Goal: Obtain resource: Download file/media

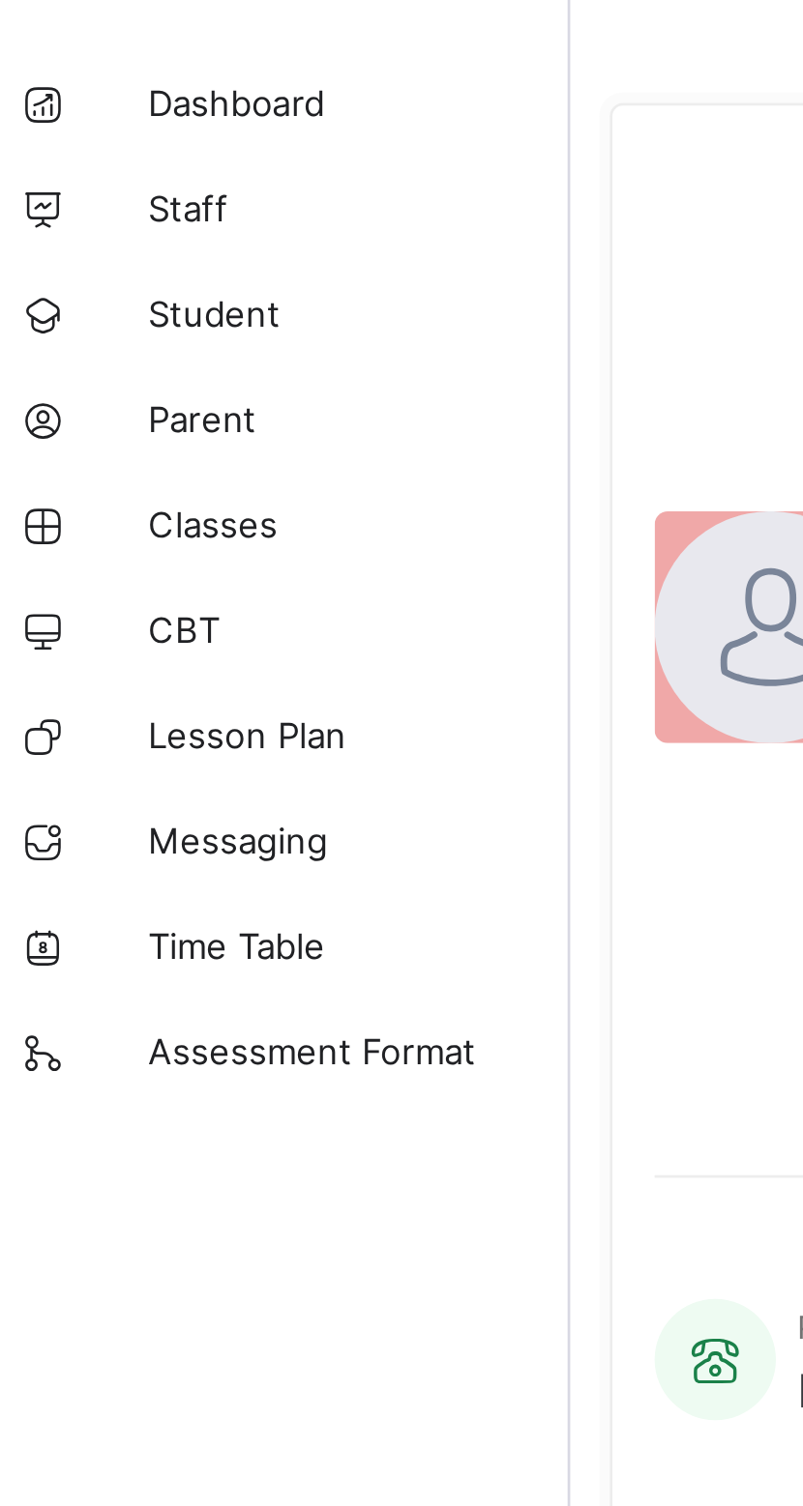
click at [116, 268] on span "Classes" at bounding box center [154, 270] width 155 height 15
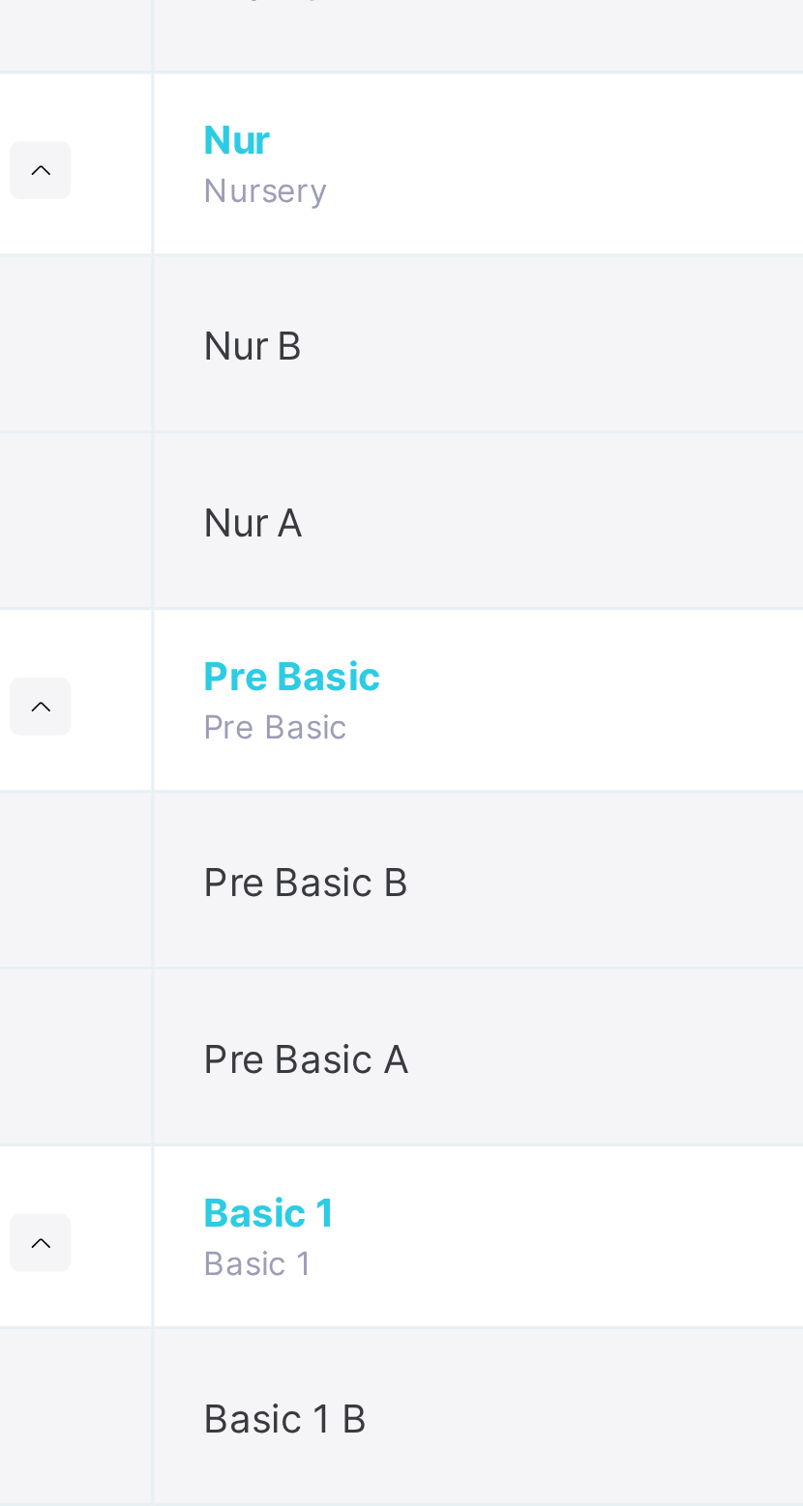
scroll to position [380, 0]
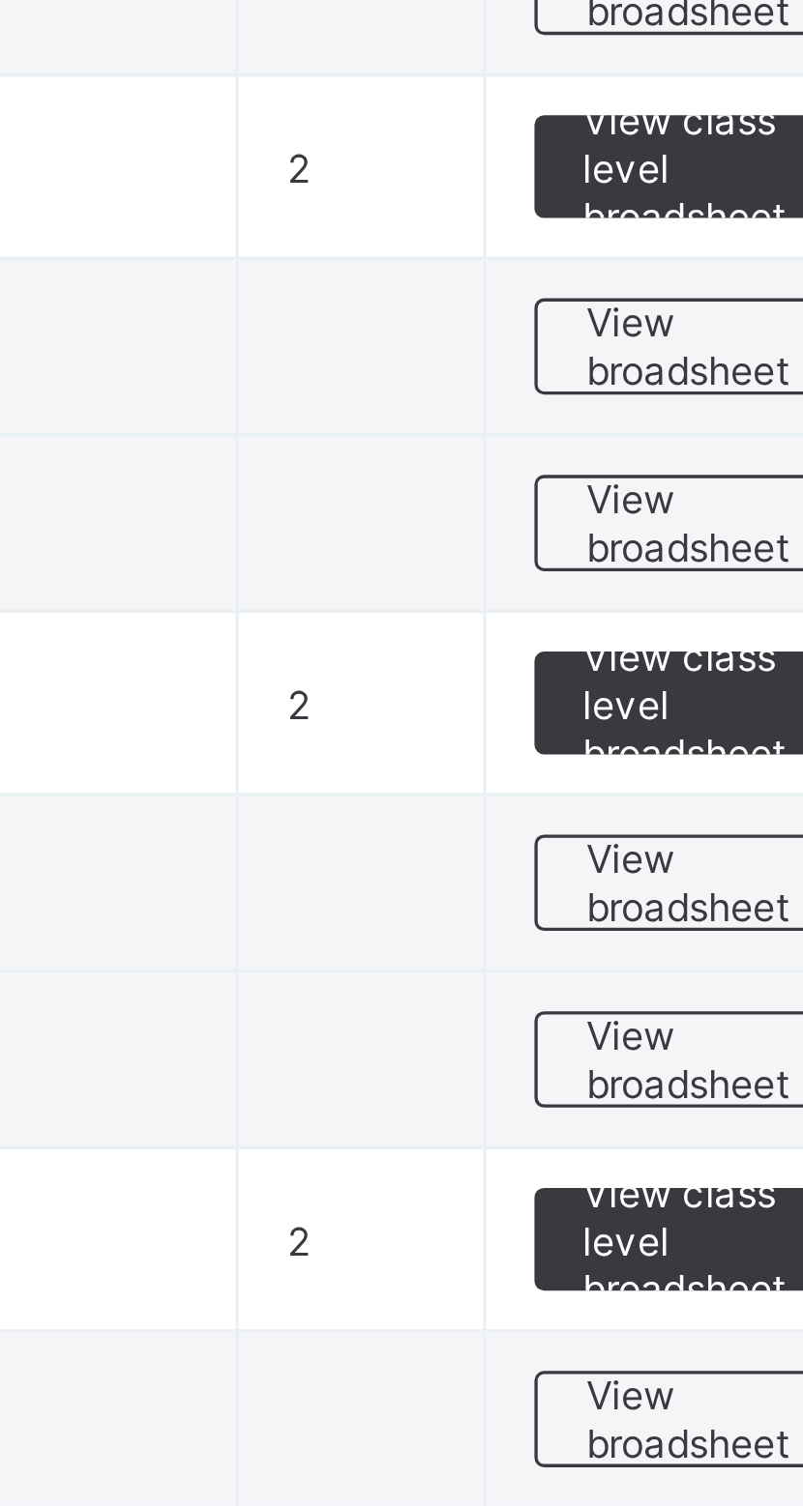
click at [680, 215] on span "View class level broadsheet" at bounding box center [707, 212] width 63 height 44
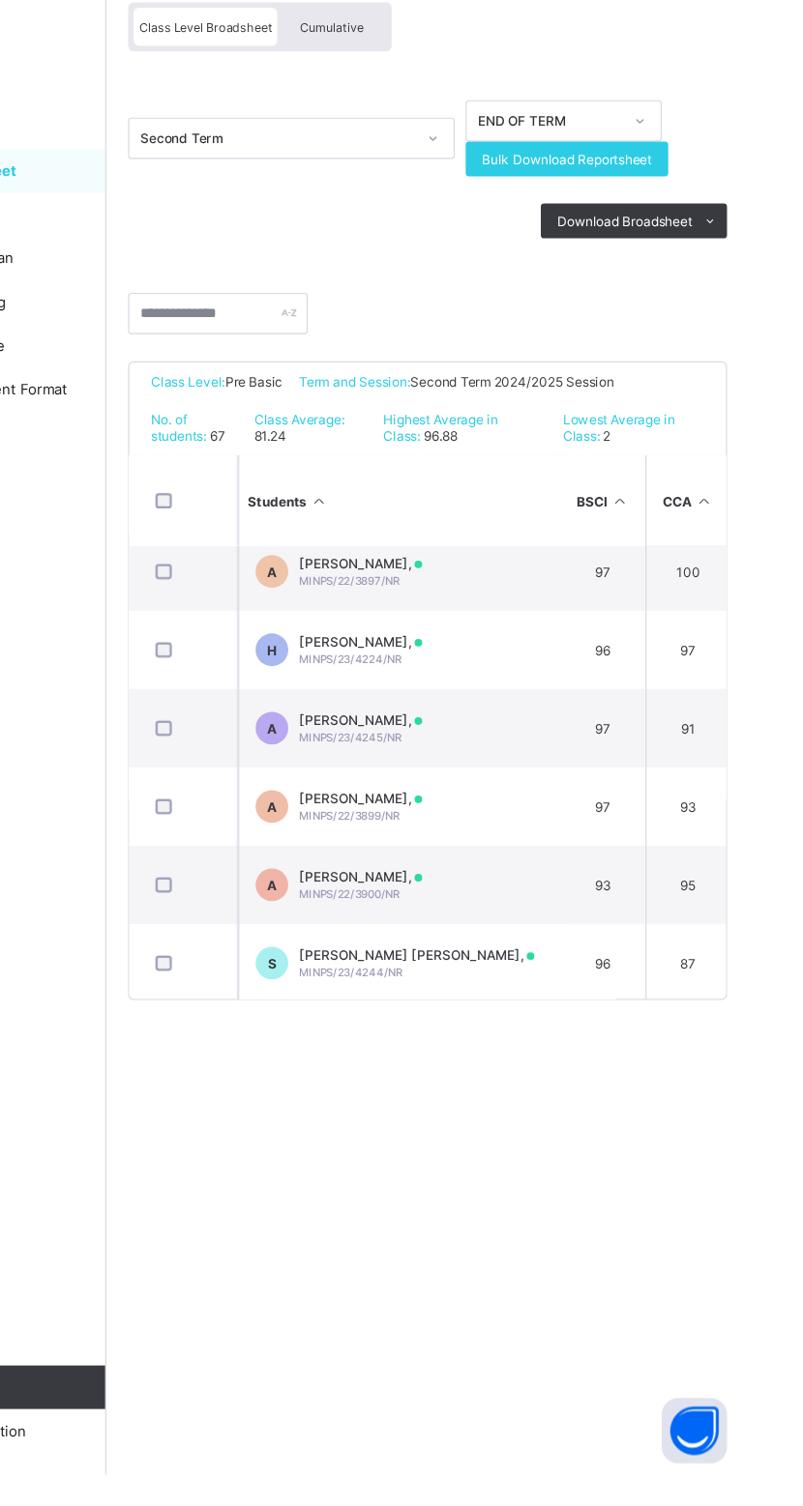
scroll to position [574, 5]
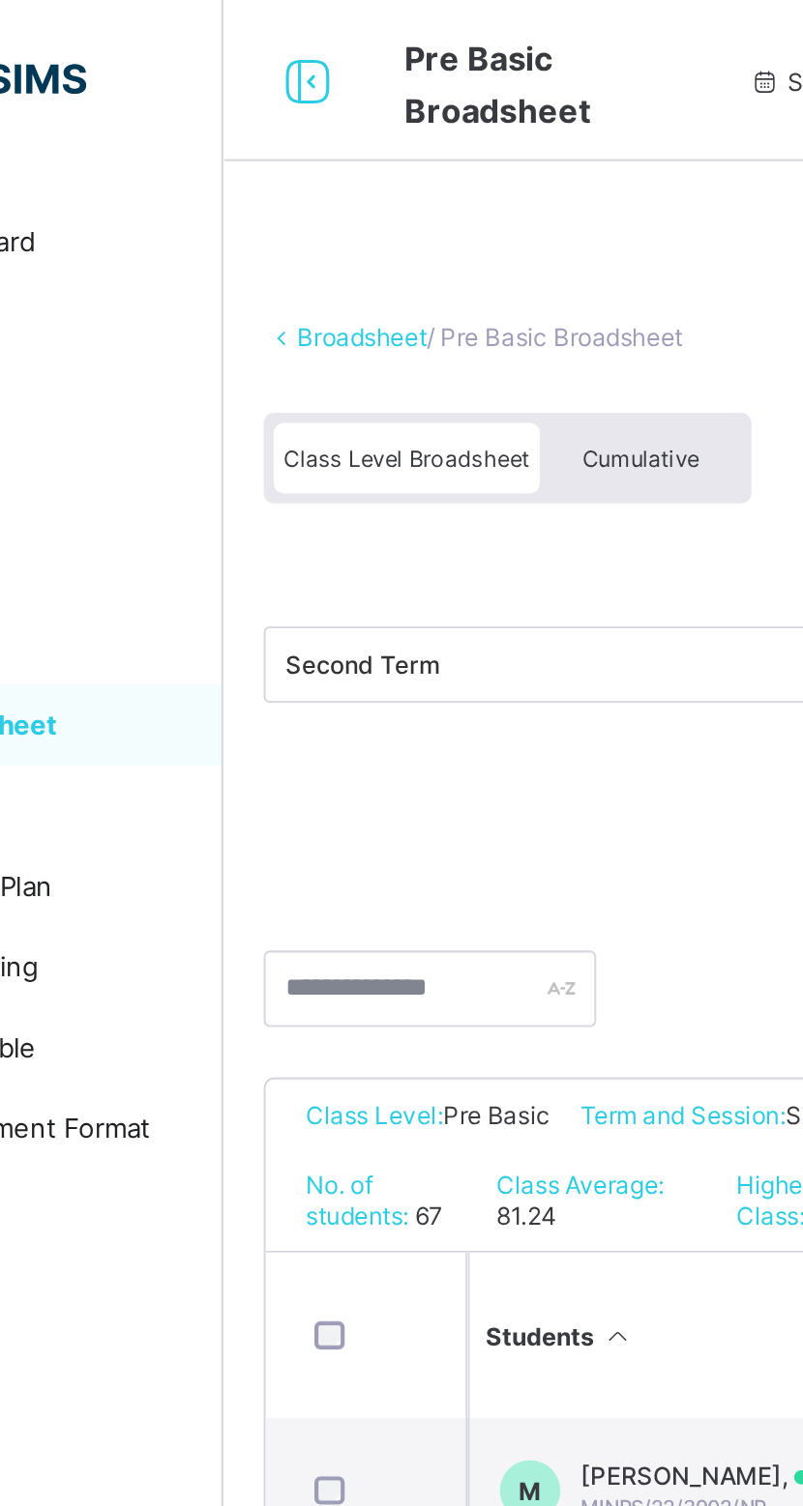
click at [432, 217] on span "Cumulative" at bounding box center [432, 221] width 56 height 14
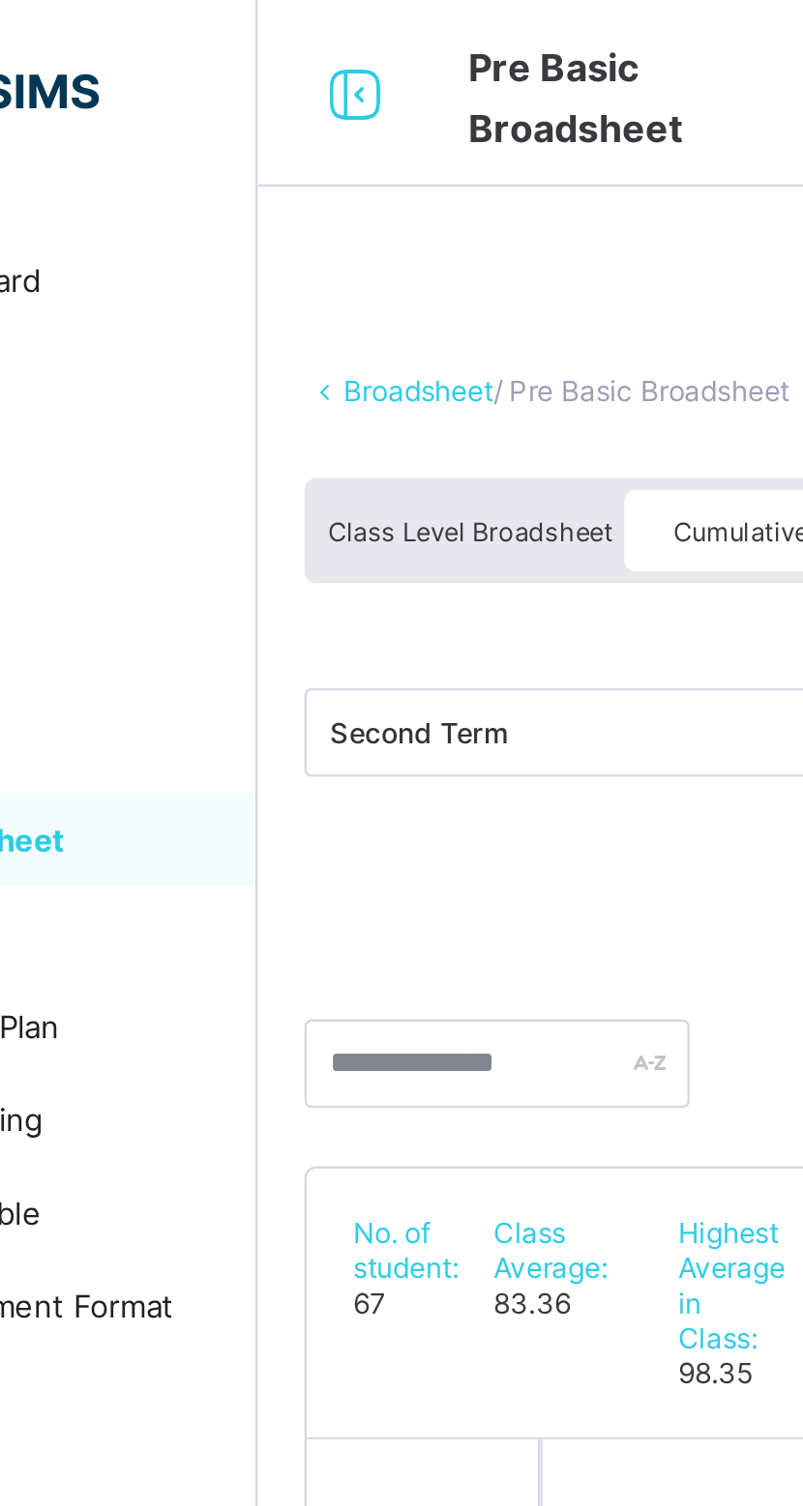
click at [286, 155] on link "Broadsheet" at bounding box center [299, 162] width 62 height 15
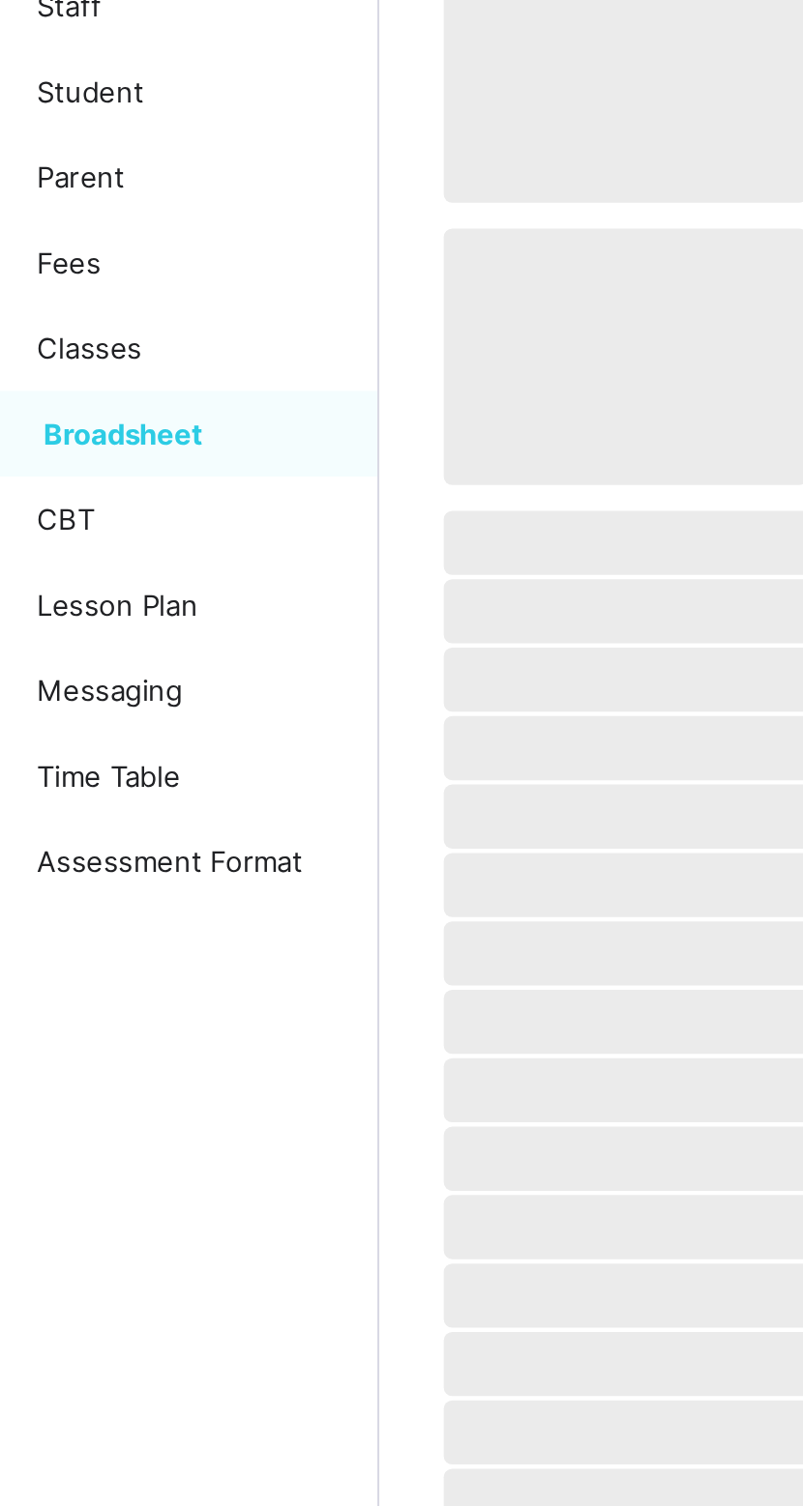
click at [118, 339] on link "Broadsheet" at bounding box center [116, 348] width 232 height 39
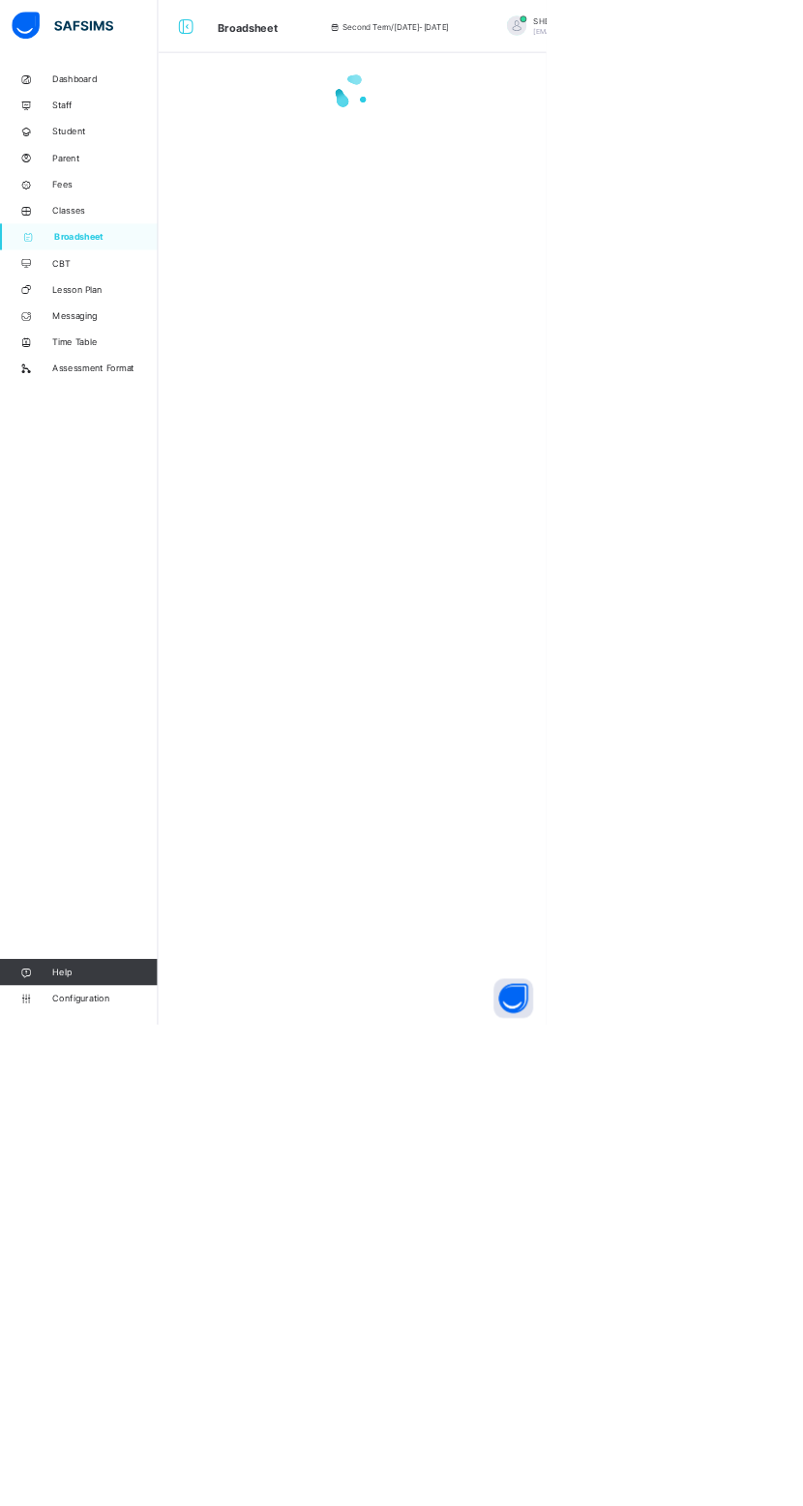
click at [183, 154] on span "Staff" at bounding box center [154, 154] width 155 height 15
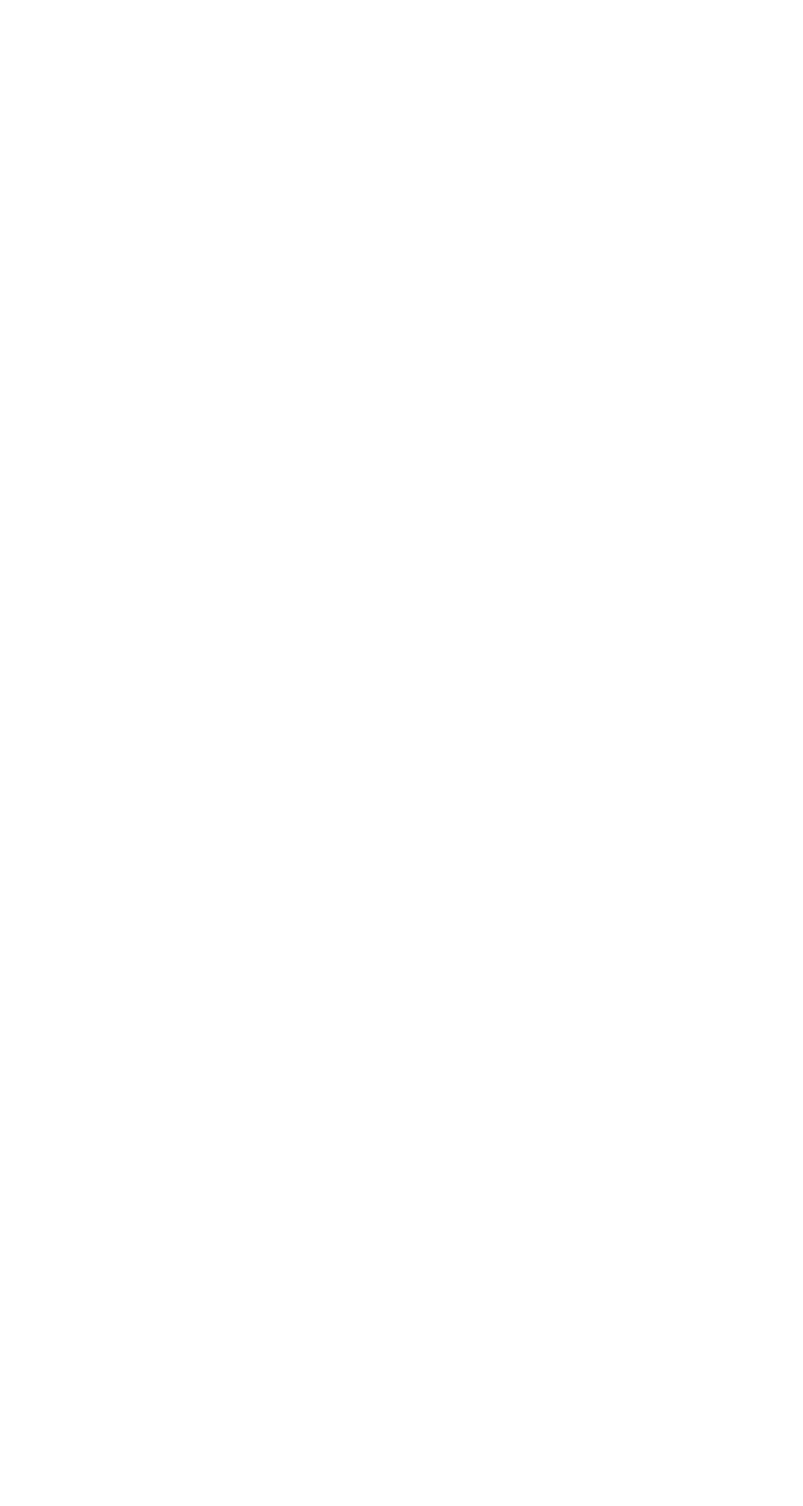
scroll to position [35, 0]
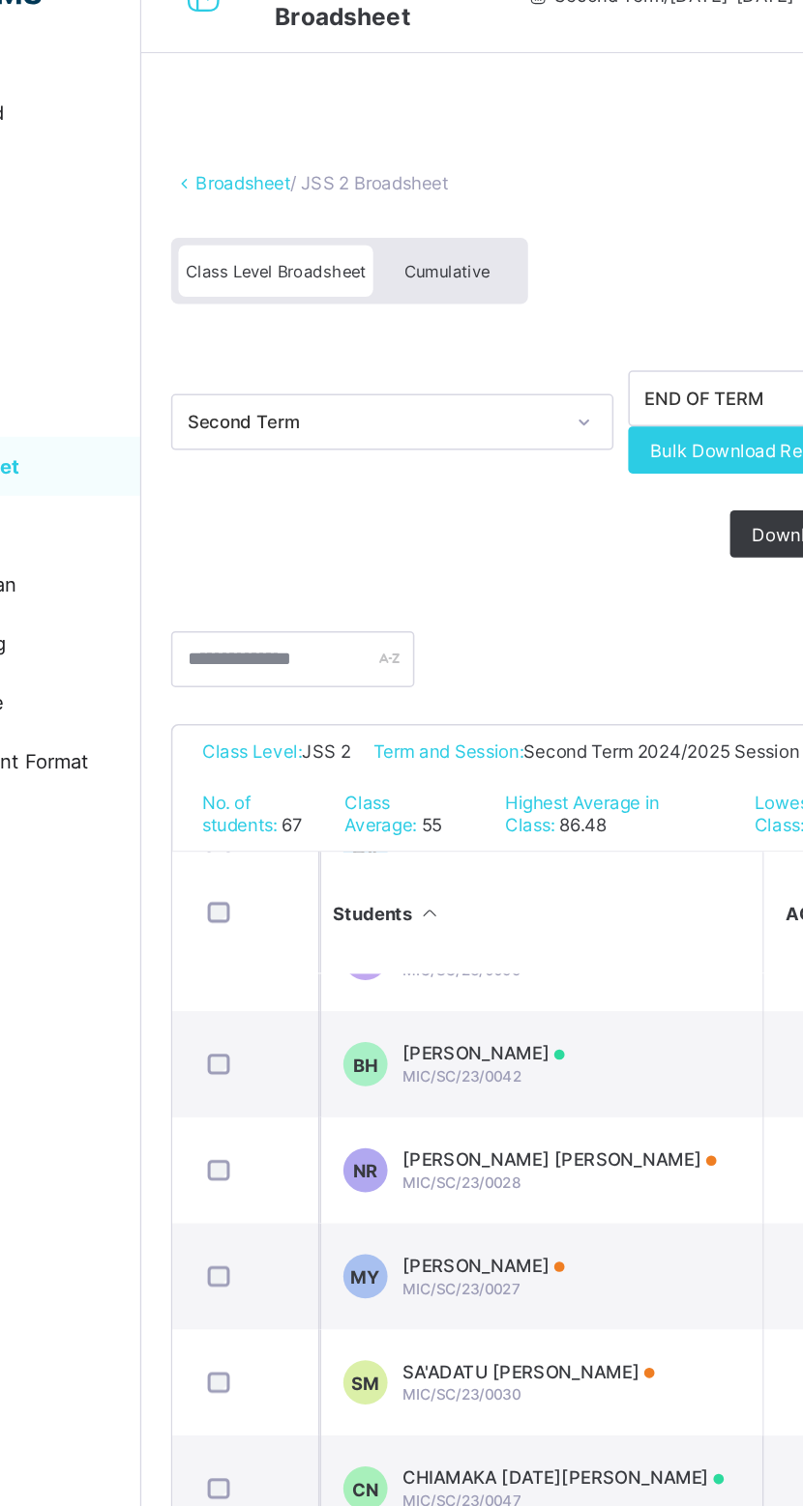
scroll to position [117, 0]
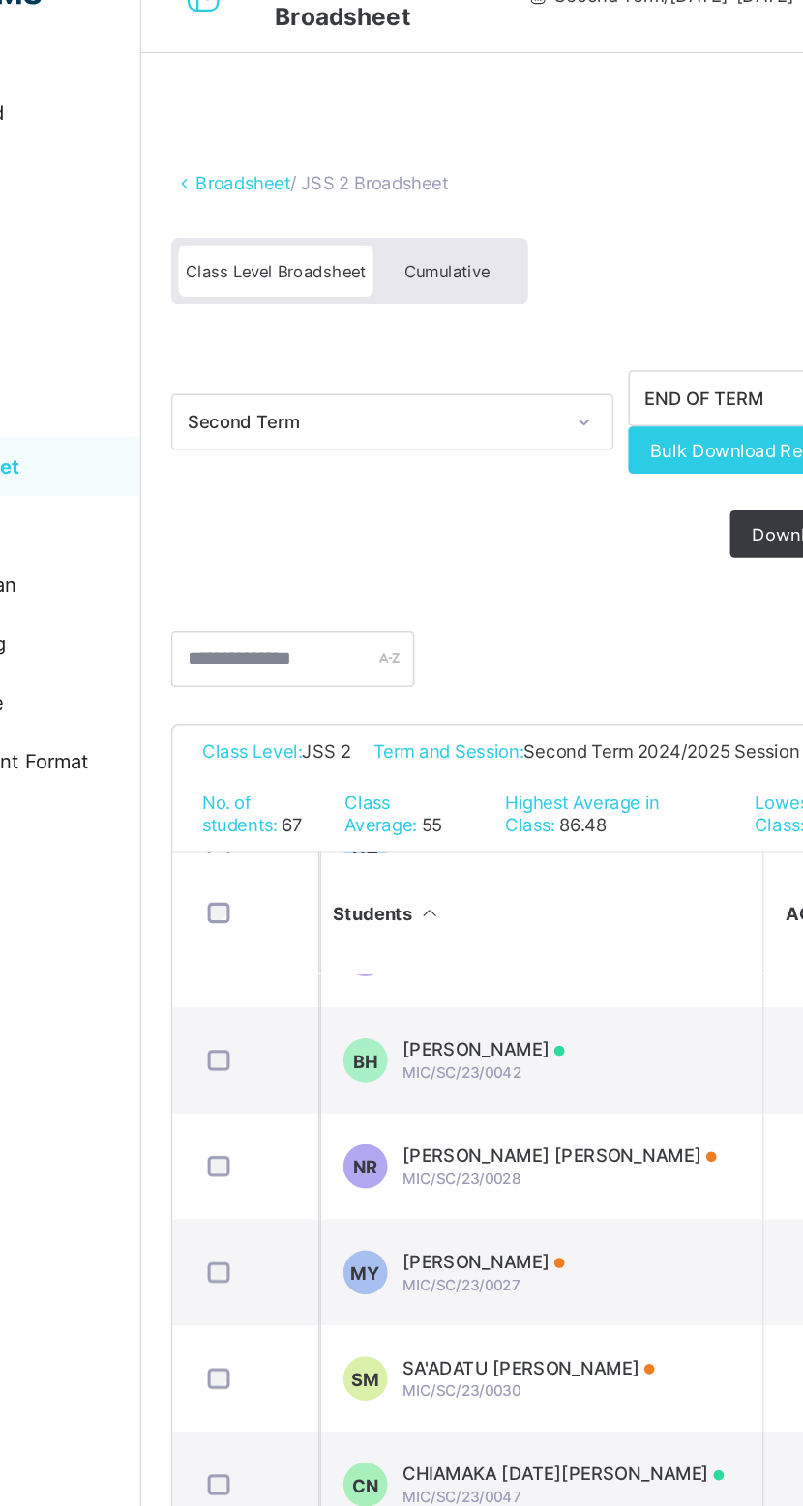
click at [445, 206] on div "Cumulative" at bounding box center [432, 220] width 97 height 34
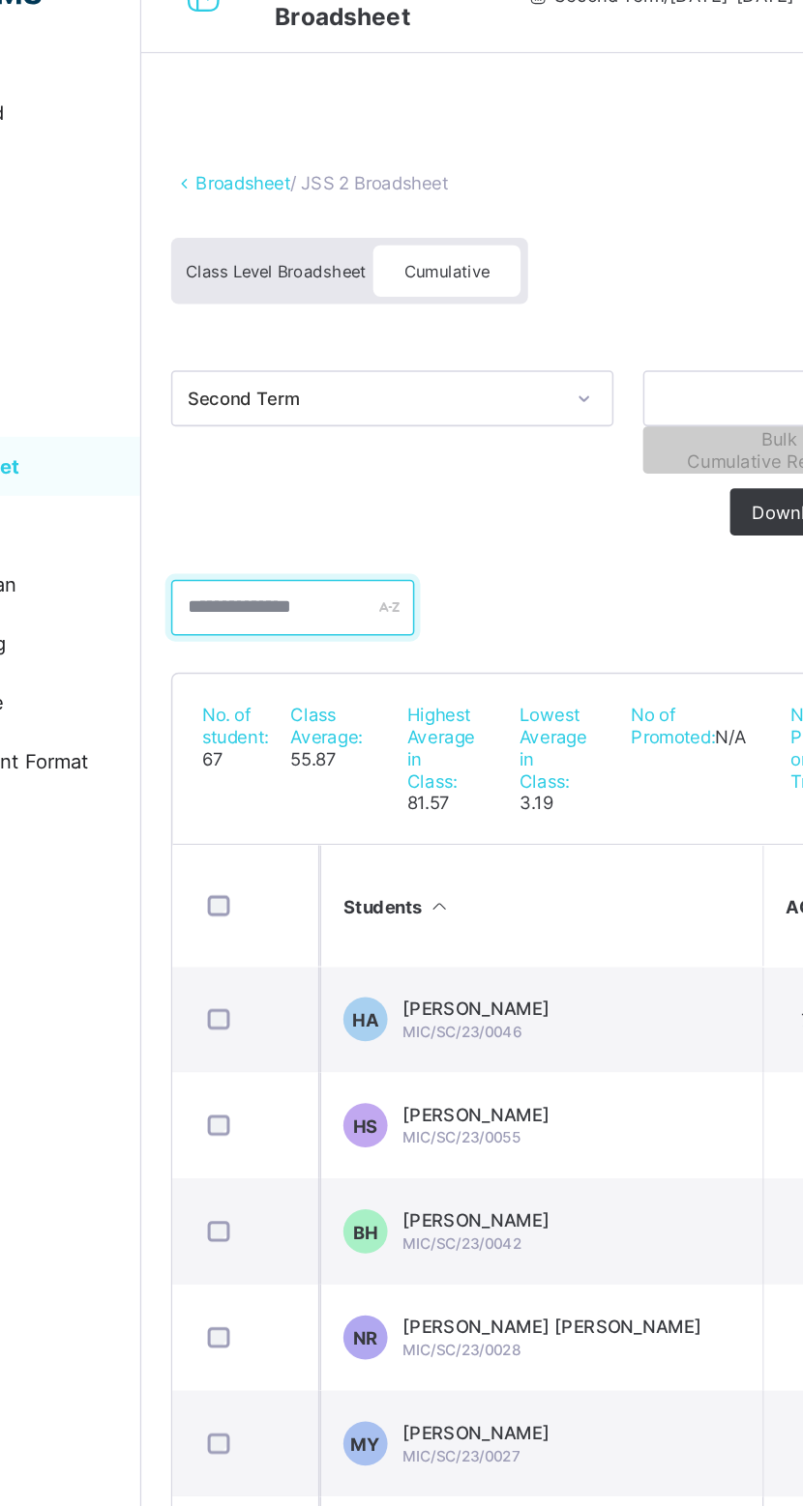
click at [313, 423] on input "text" at bounding box center [331, 441] width 160 height 37
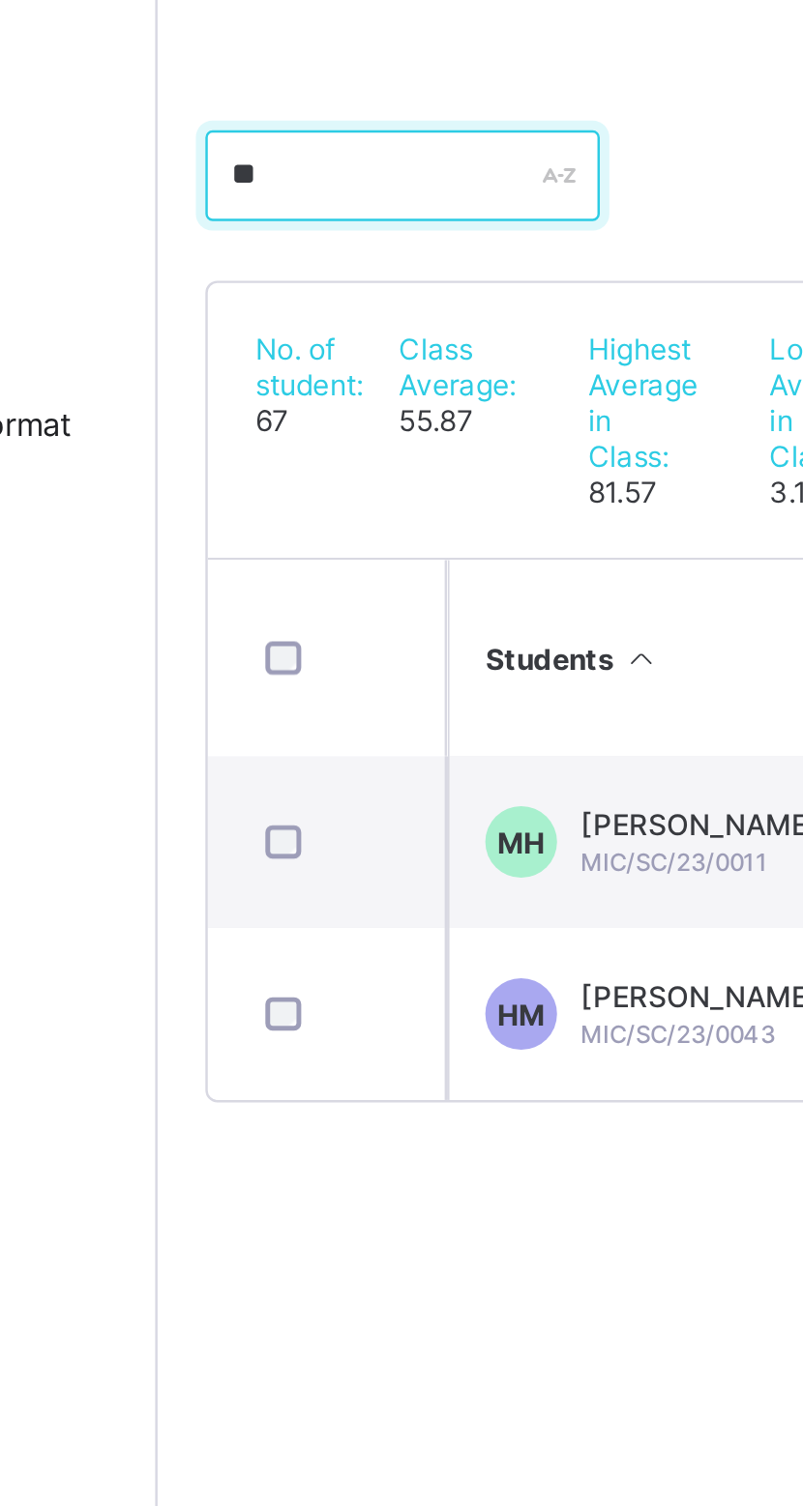
type input "*"
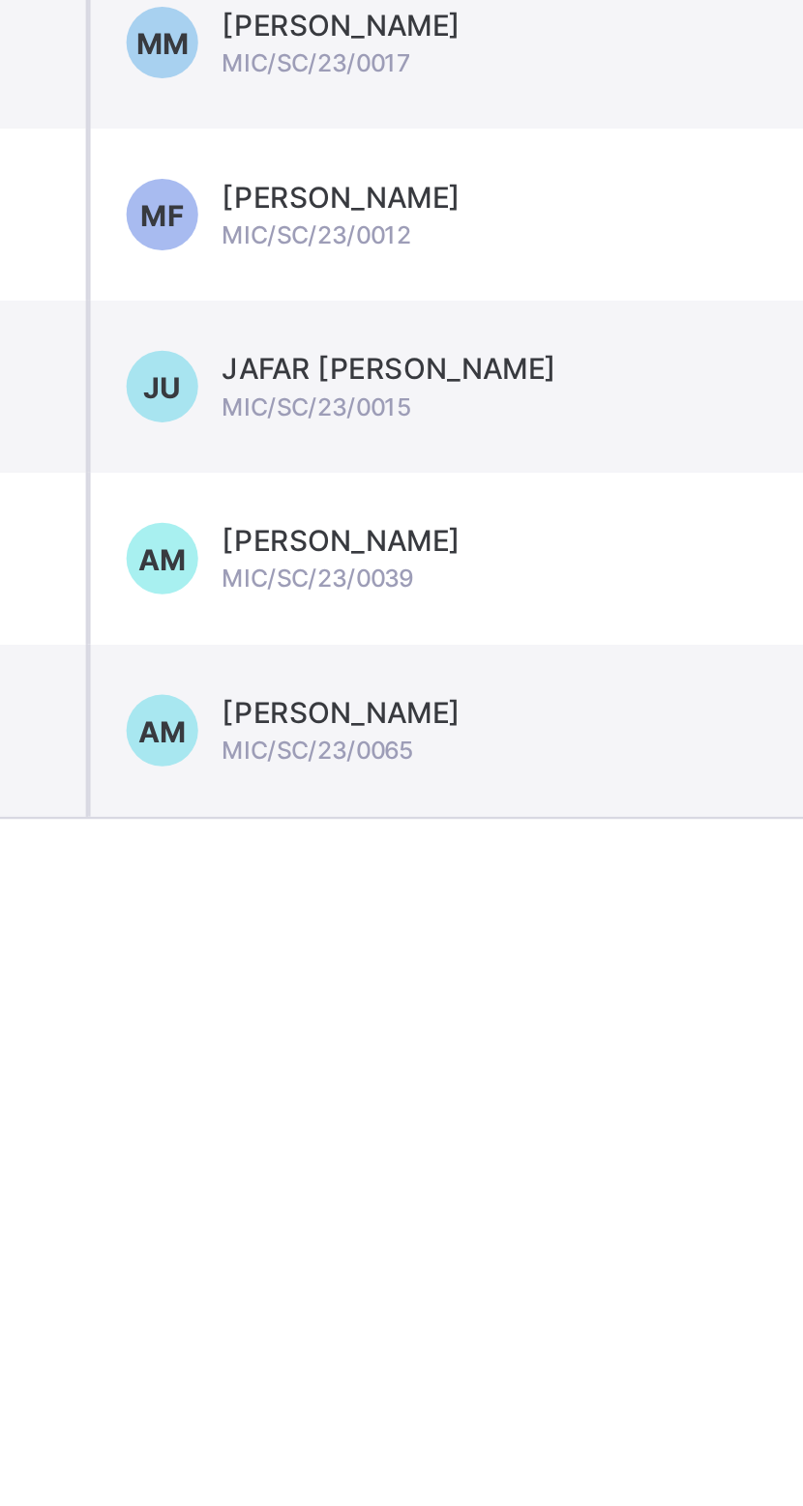
type input "****"
click at [500, 911] on span "ASIM MUHAMMAD MUSA" at bounding box center [451, 912] width 97 height 15
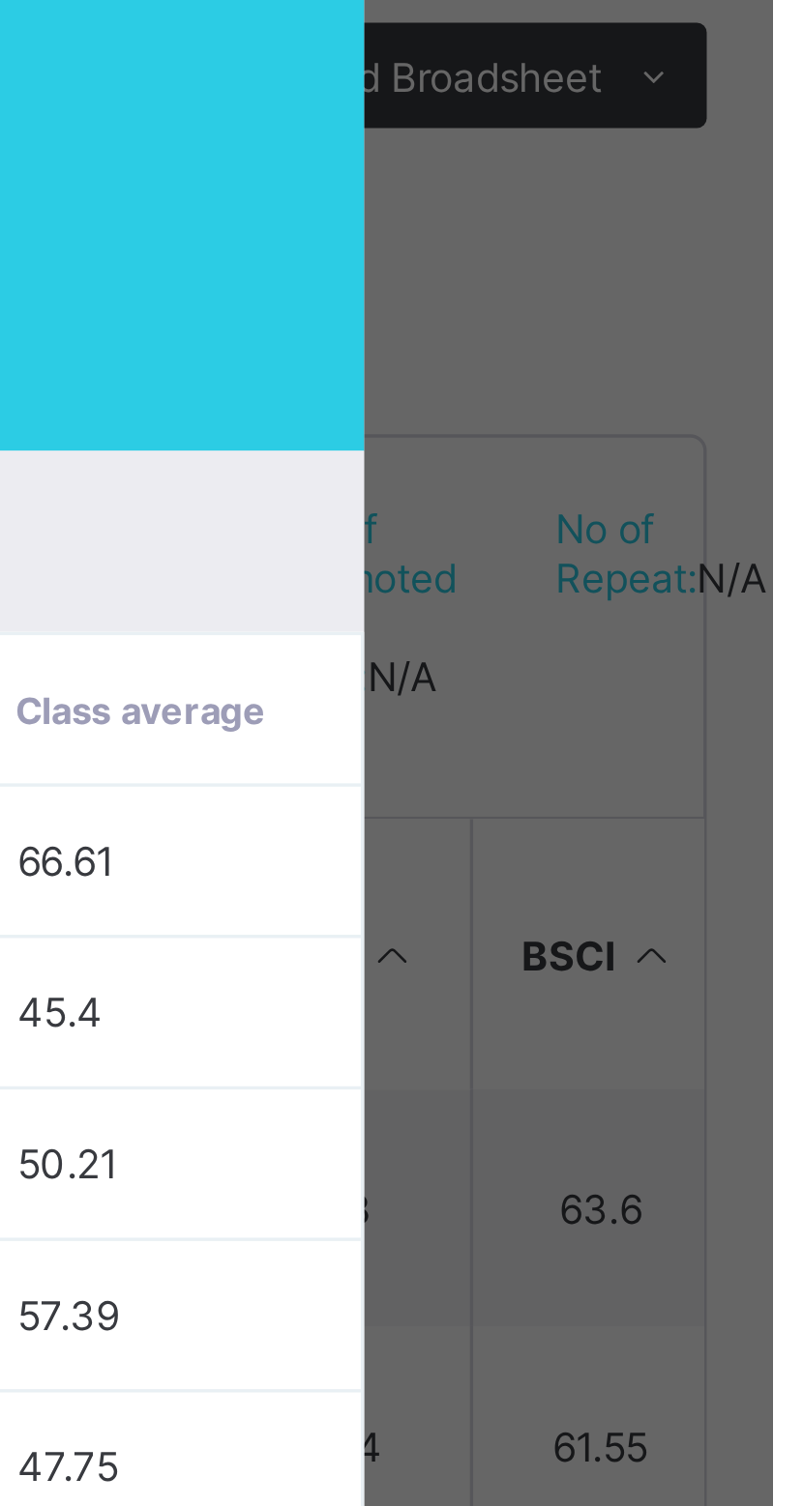
click at [644, 165] on div "AM MIC/SC/23/0039 ASIM MUHAMMAD MUSA undefined undefined Pending View Reportshe…" at bounding box center [402, 133] width 484 height 66
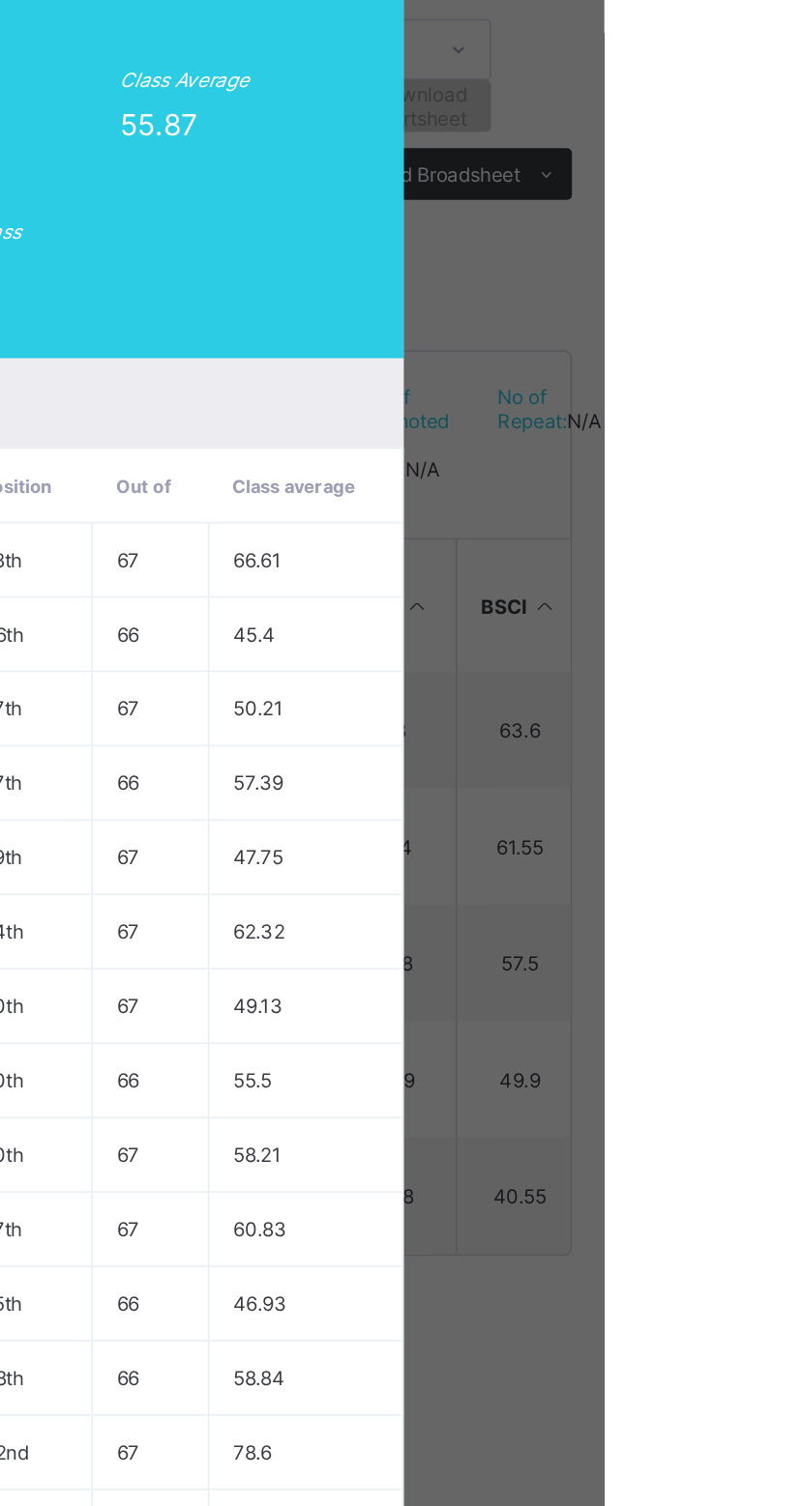
click at [750, 147] on span "View Reportsheet" at bounding box center [707, 132] width 85 height 29
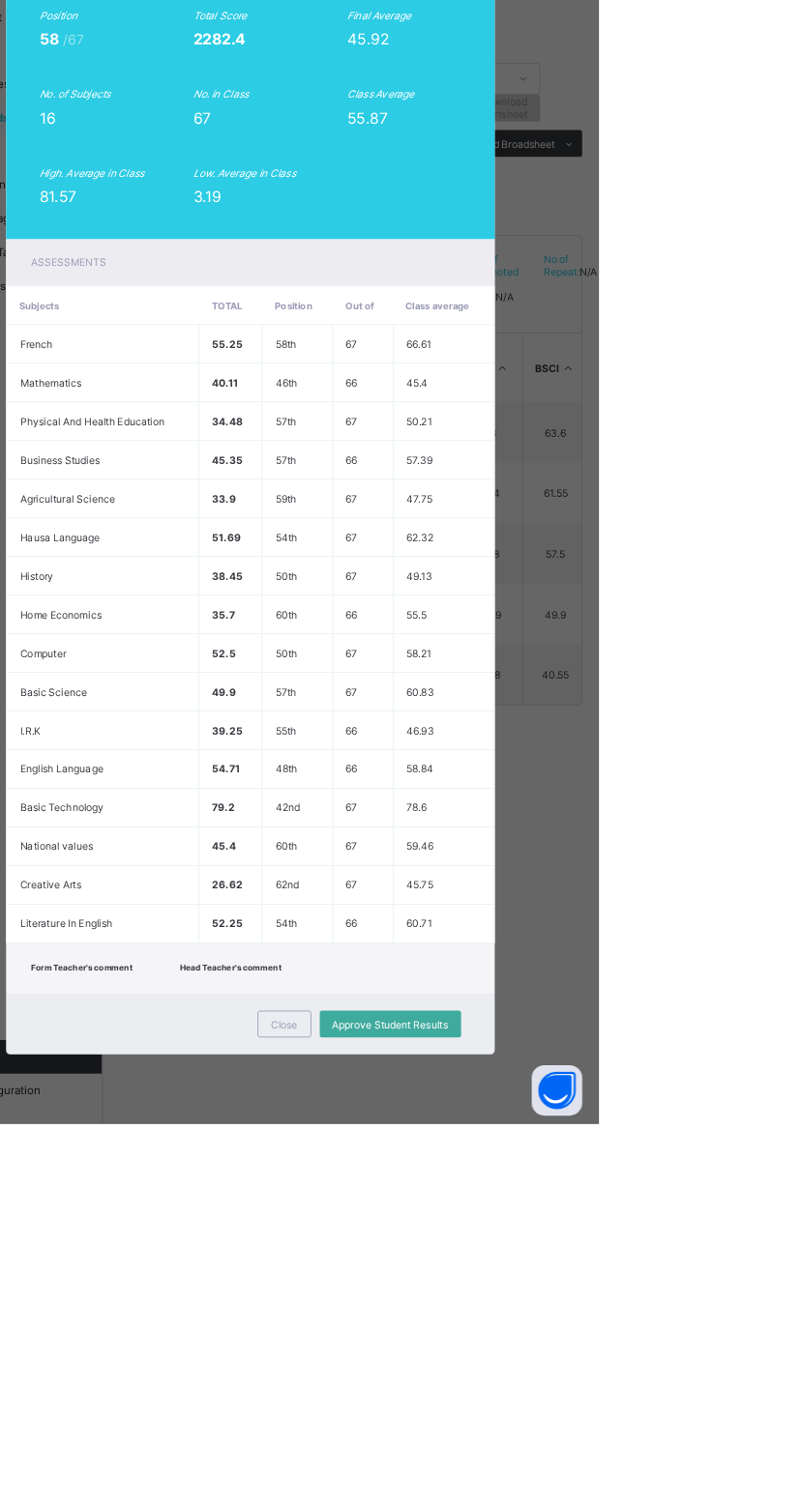
click at [750, 147] on span "View Reportsheet" at bounding box center [707, 132] width 85 height 29
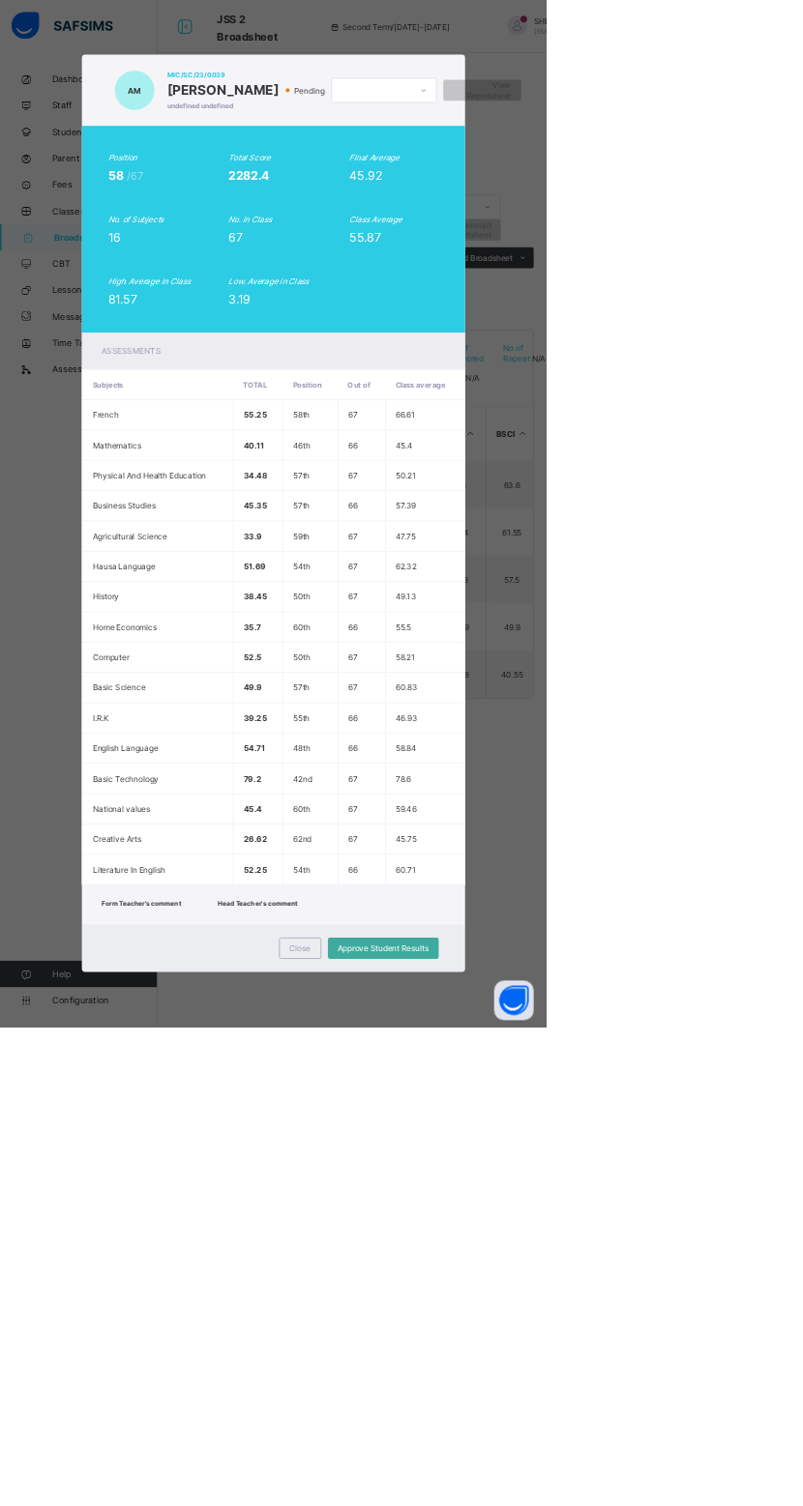
click at [750, 147] on span "View Reportsheet" at bounding box center [707, 132] width 85 height 29
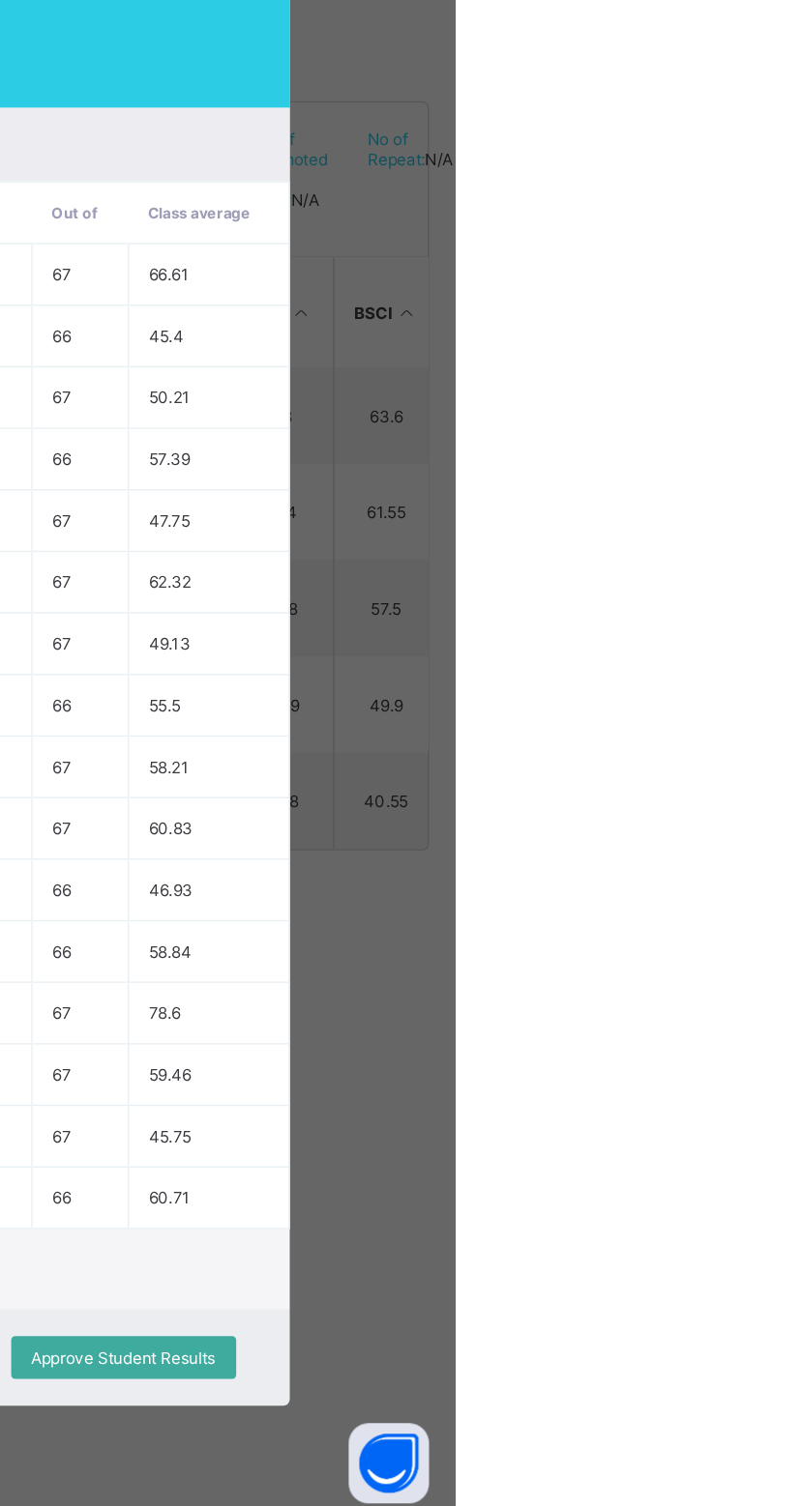
click at [765, 148] on div "View Reportsheet" at bounding box center [708, 132] width 114 height 31
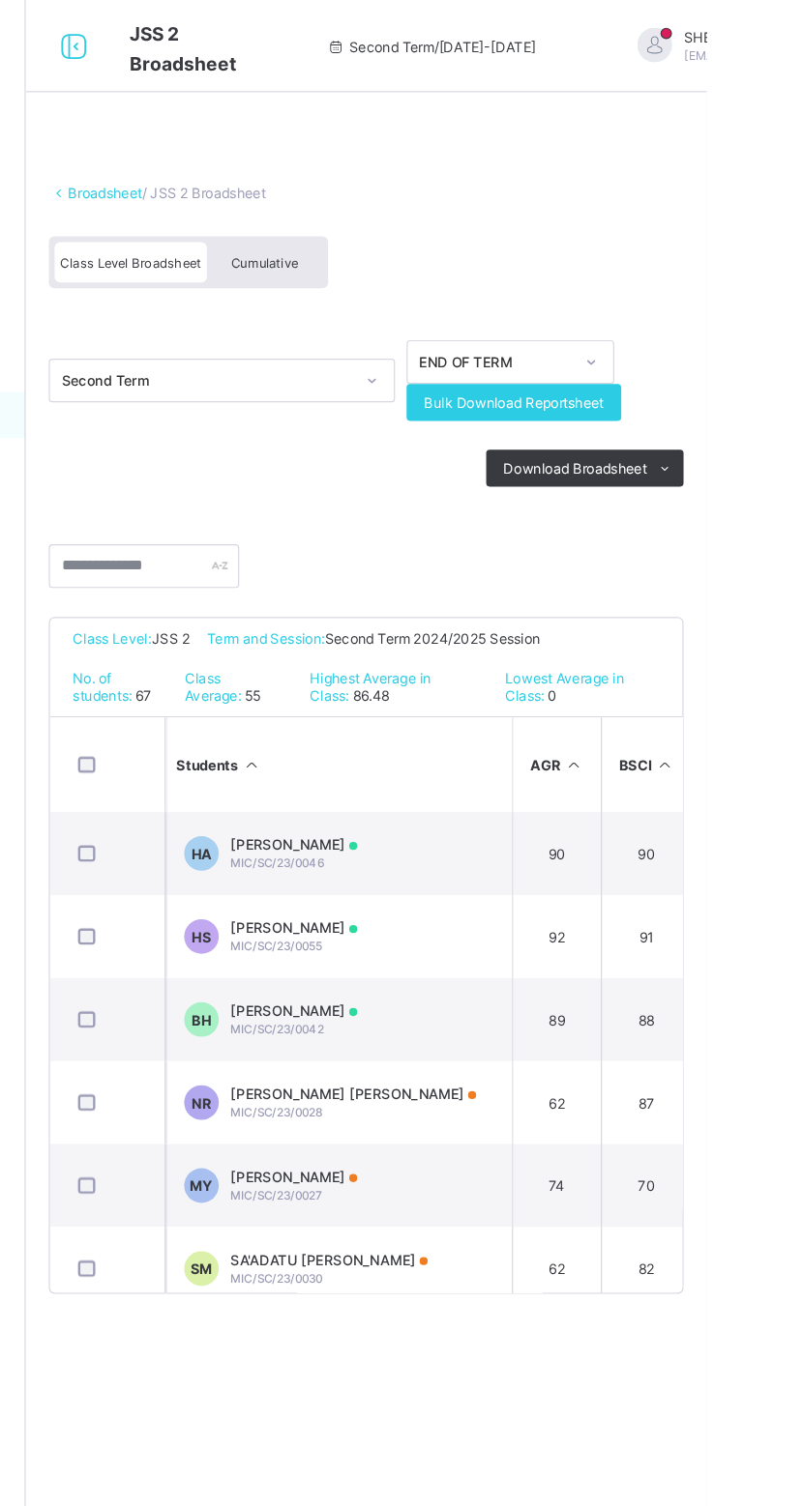
click at [453, 228] on div "Cumulative" at bounding box center [432, 220] width 97 height 34
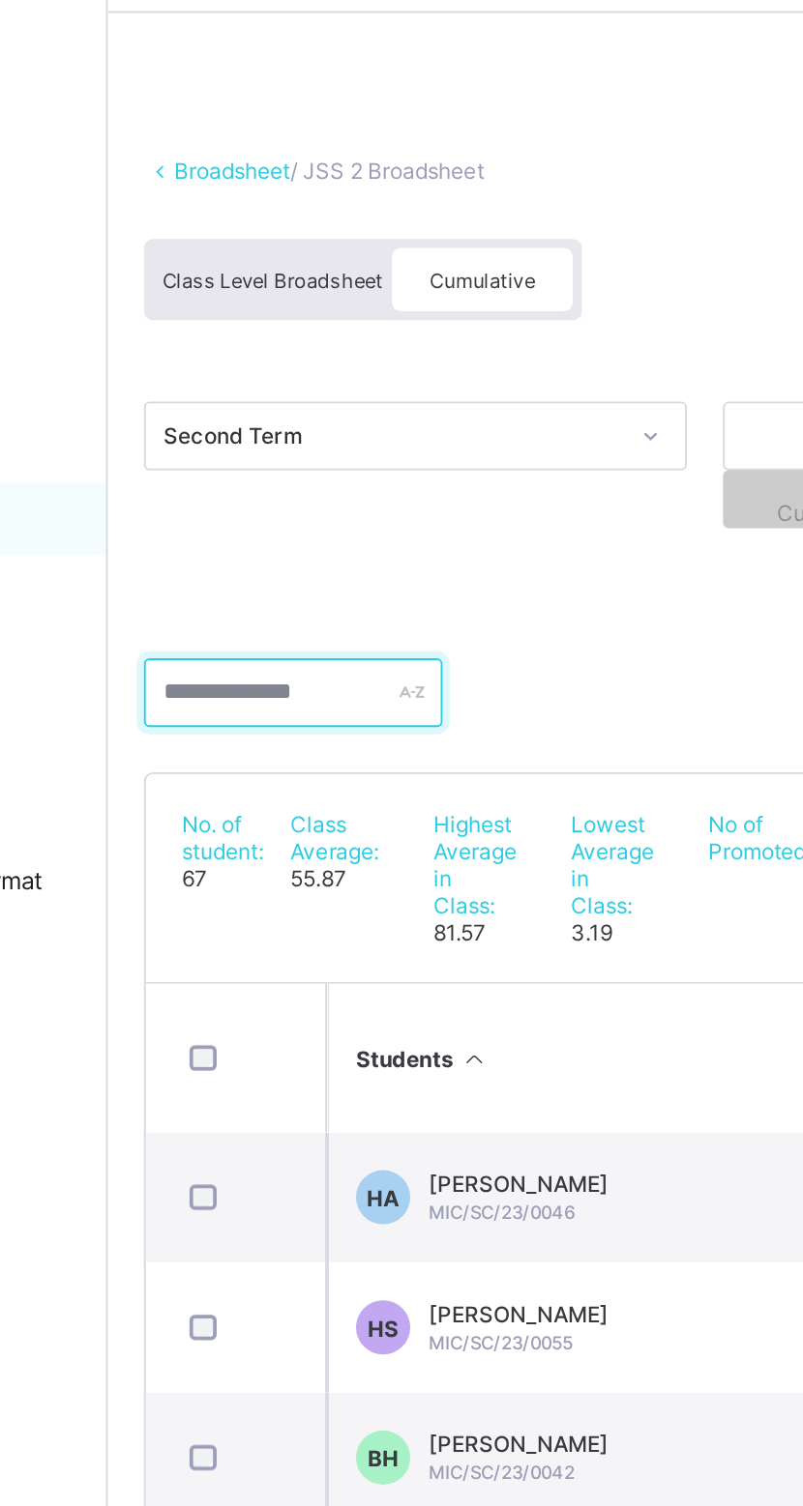
click at [323, 437] on input "text" at bounding box center [331, 441] width 160 height 37
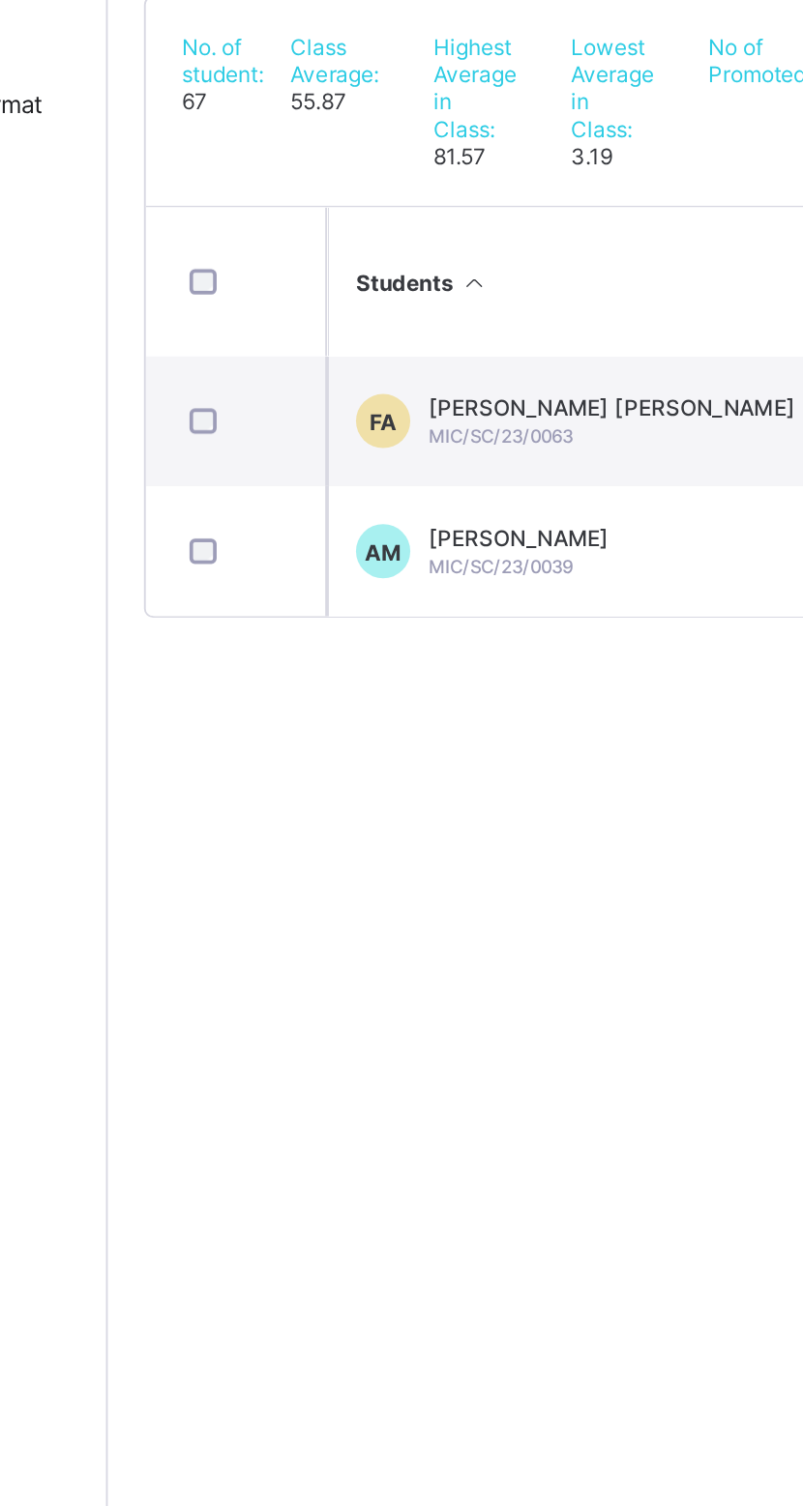
type input "****"
click at [481, 782] on span "MIC/SC/23/0039" at bounding box center [441, 788] width 77 height 12
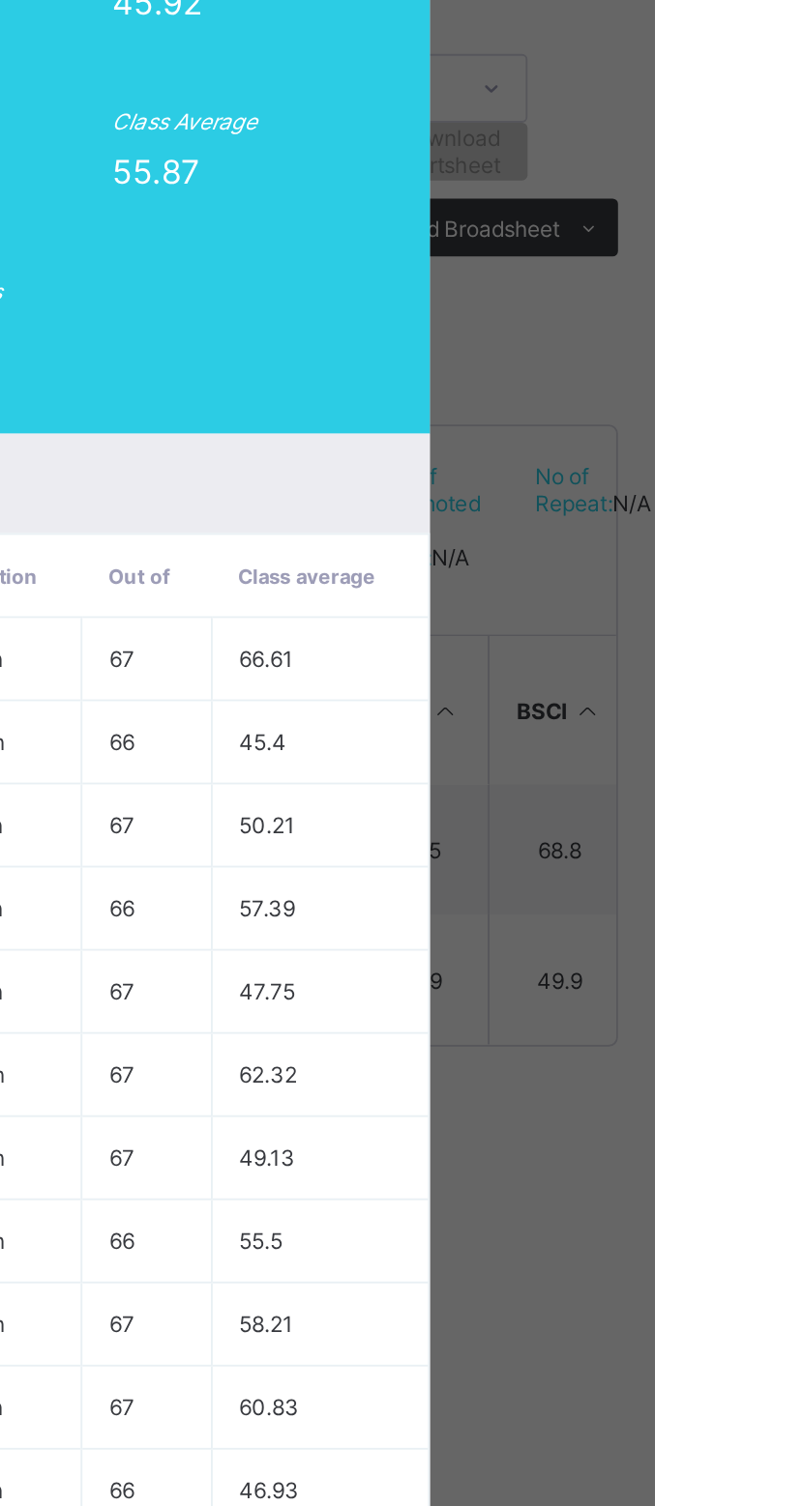
click at [750, 147] on span "View Reportsheet" at bounding box center [707, 132] width 85 height 29
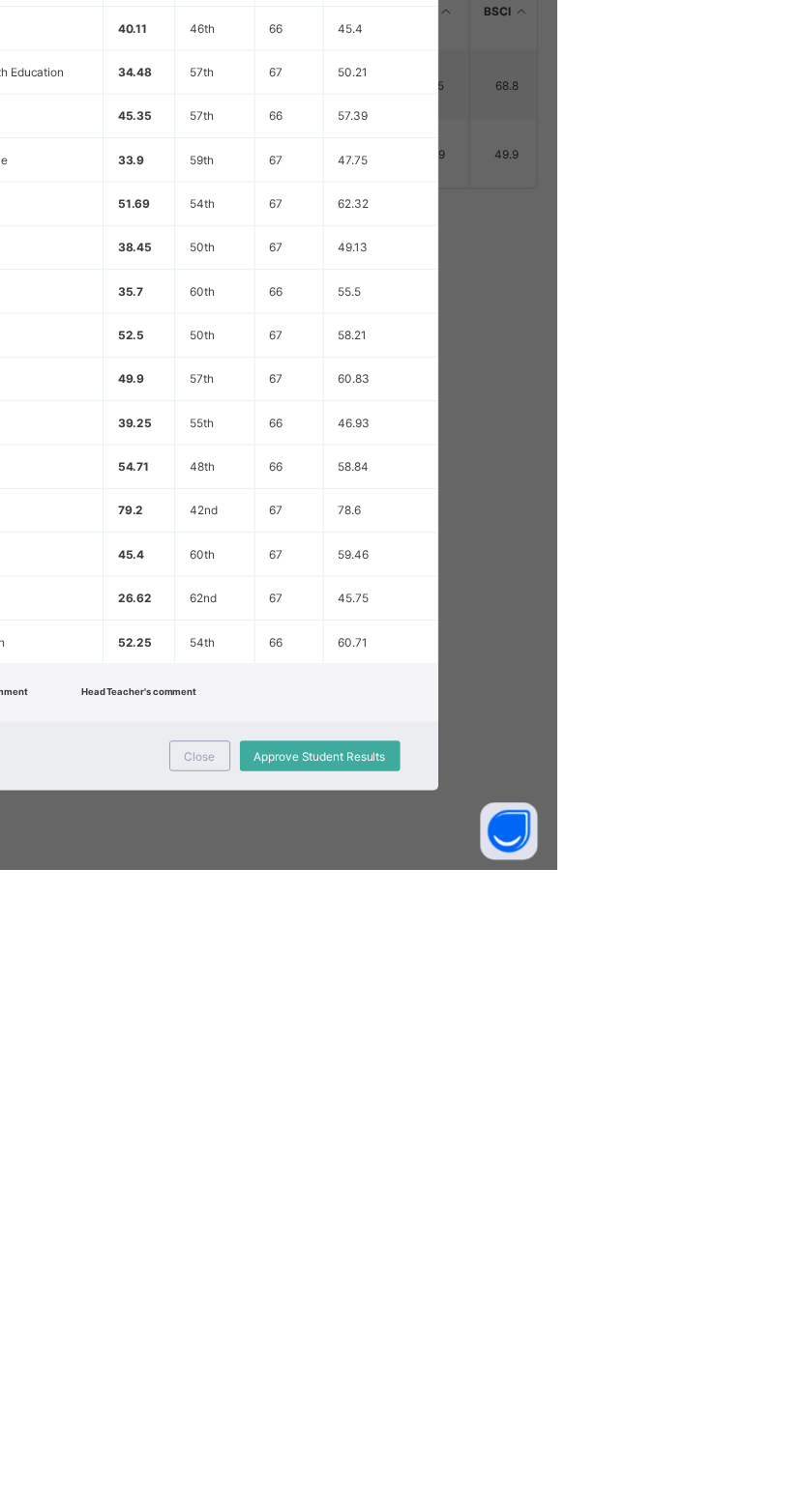
click at [629, 1399] on span "Approve Student Results" at bounding box center [562, 1392] width 133 height 15
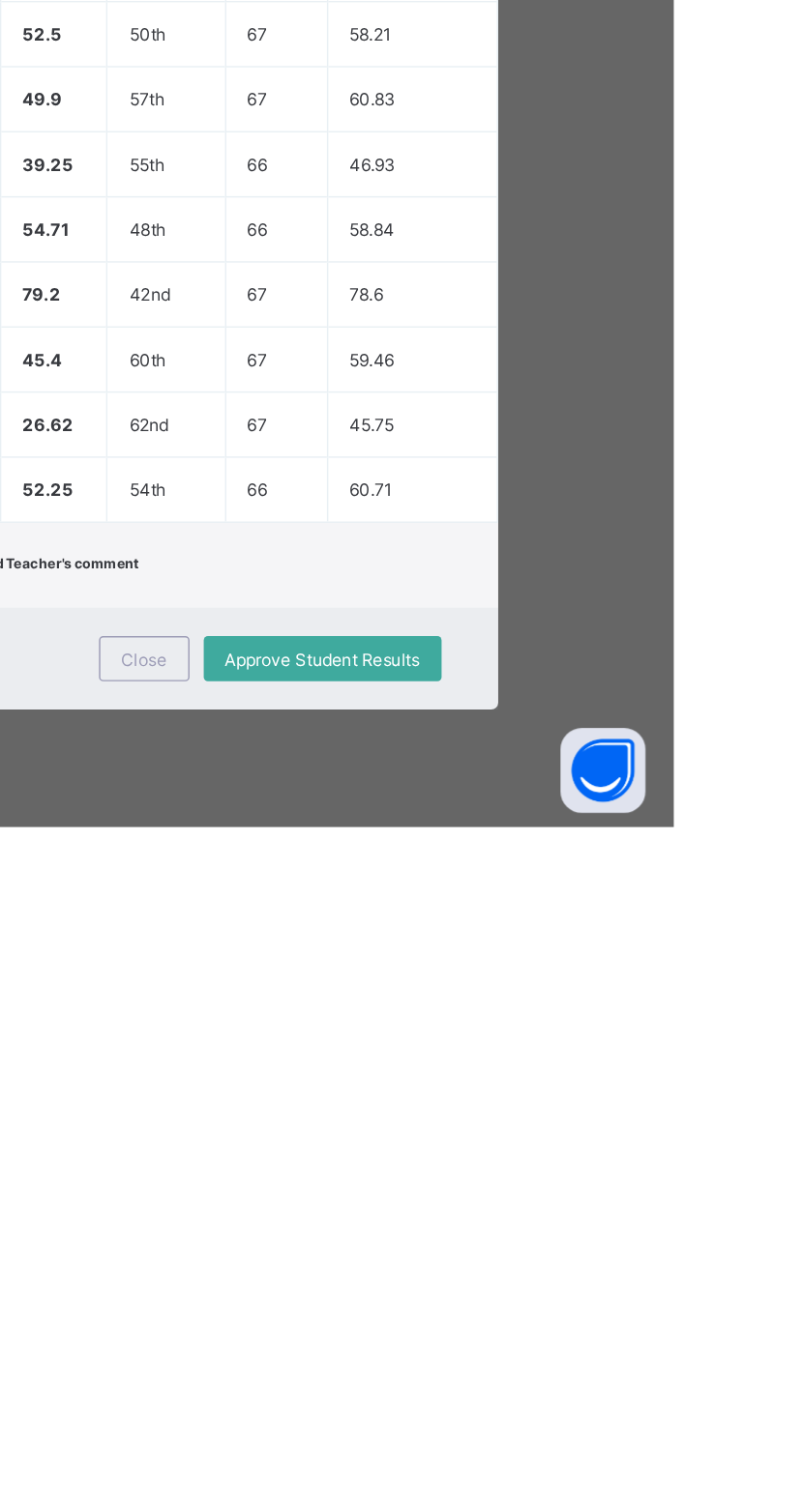
click at [644, 1407] on div "Approve Student Results" at bounding box center [563, 1391] width 162 height 31
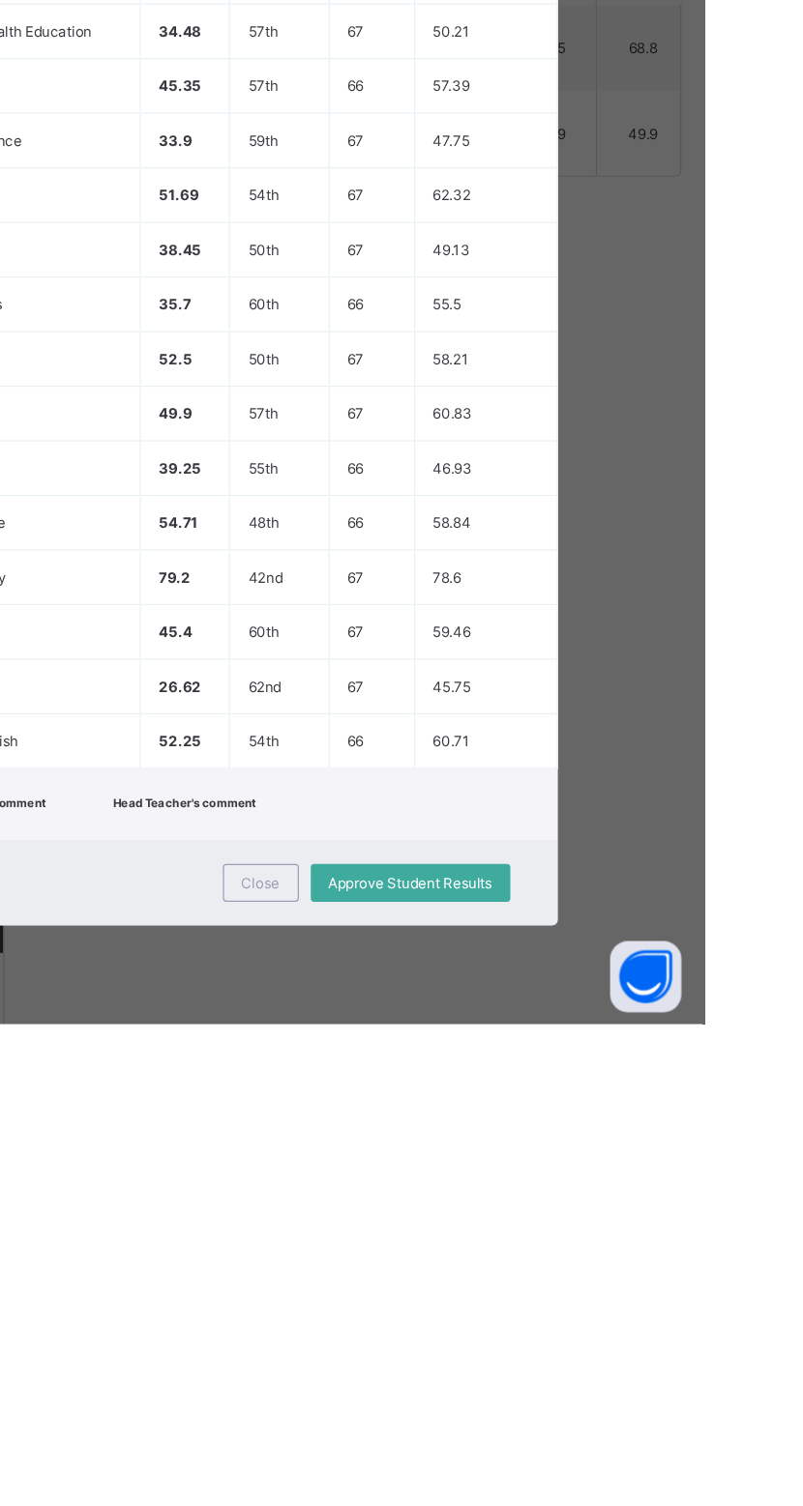
click at [629, 1399] on span "Approve Student Results" at bounding box center [562, 1392] width 133 height 15
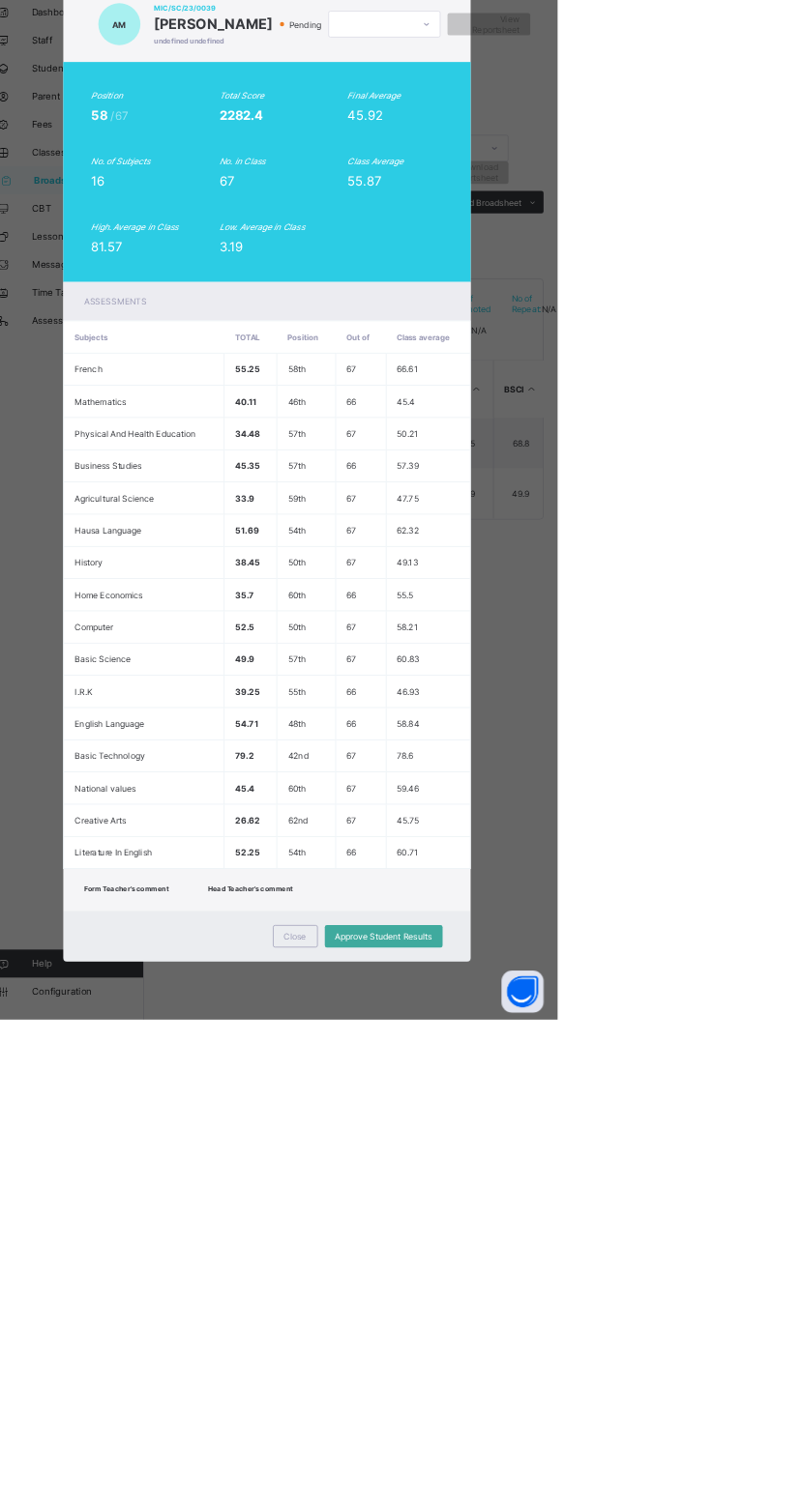
click at [472, 1407] on div "Close" at bounding box center [441, 1391] width 62 height 31
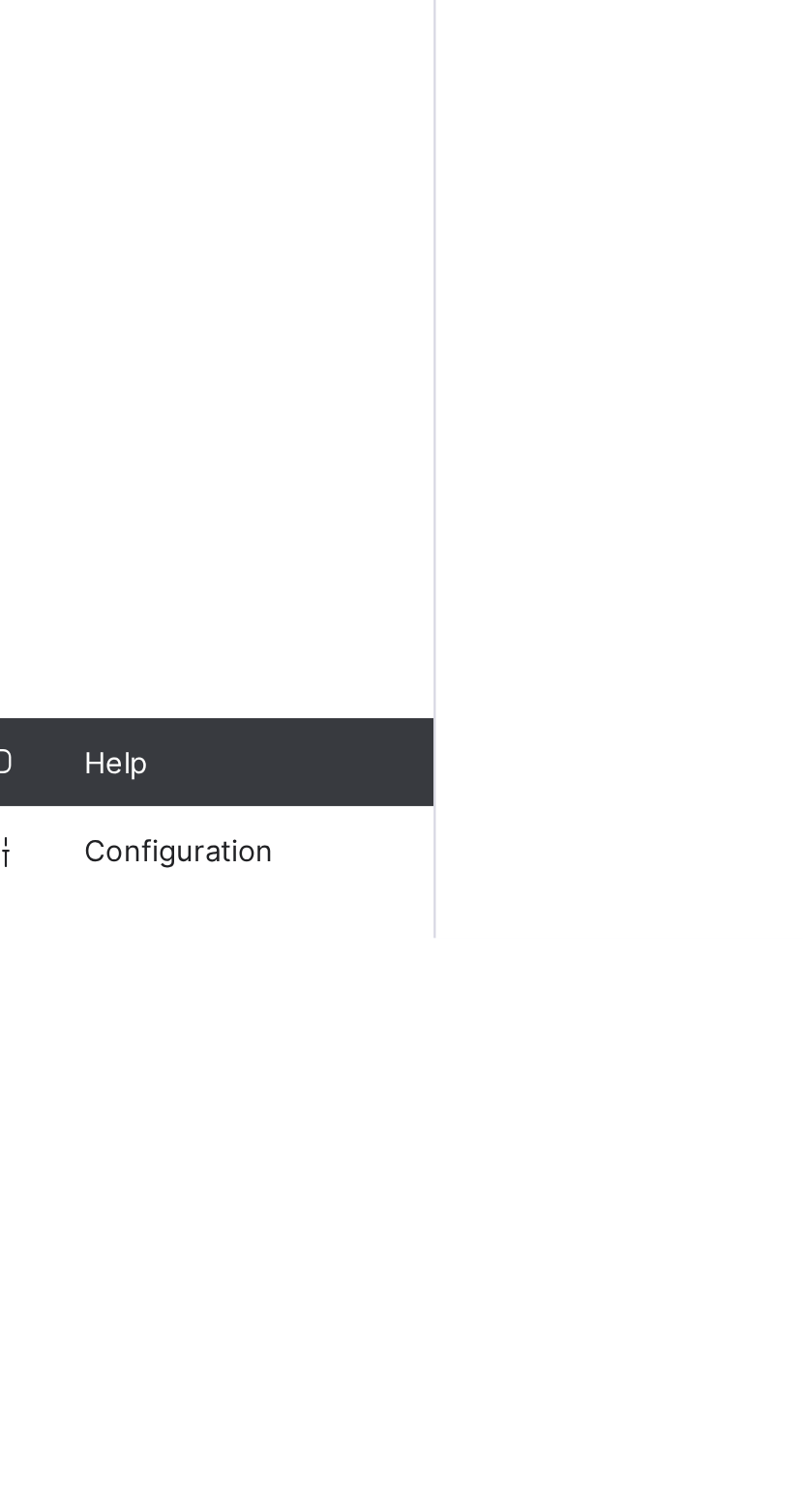
click at [146, 1487] on link "Configuration" at bounding box center [115, 1467] width 231 height 39
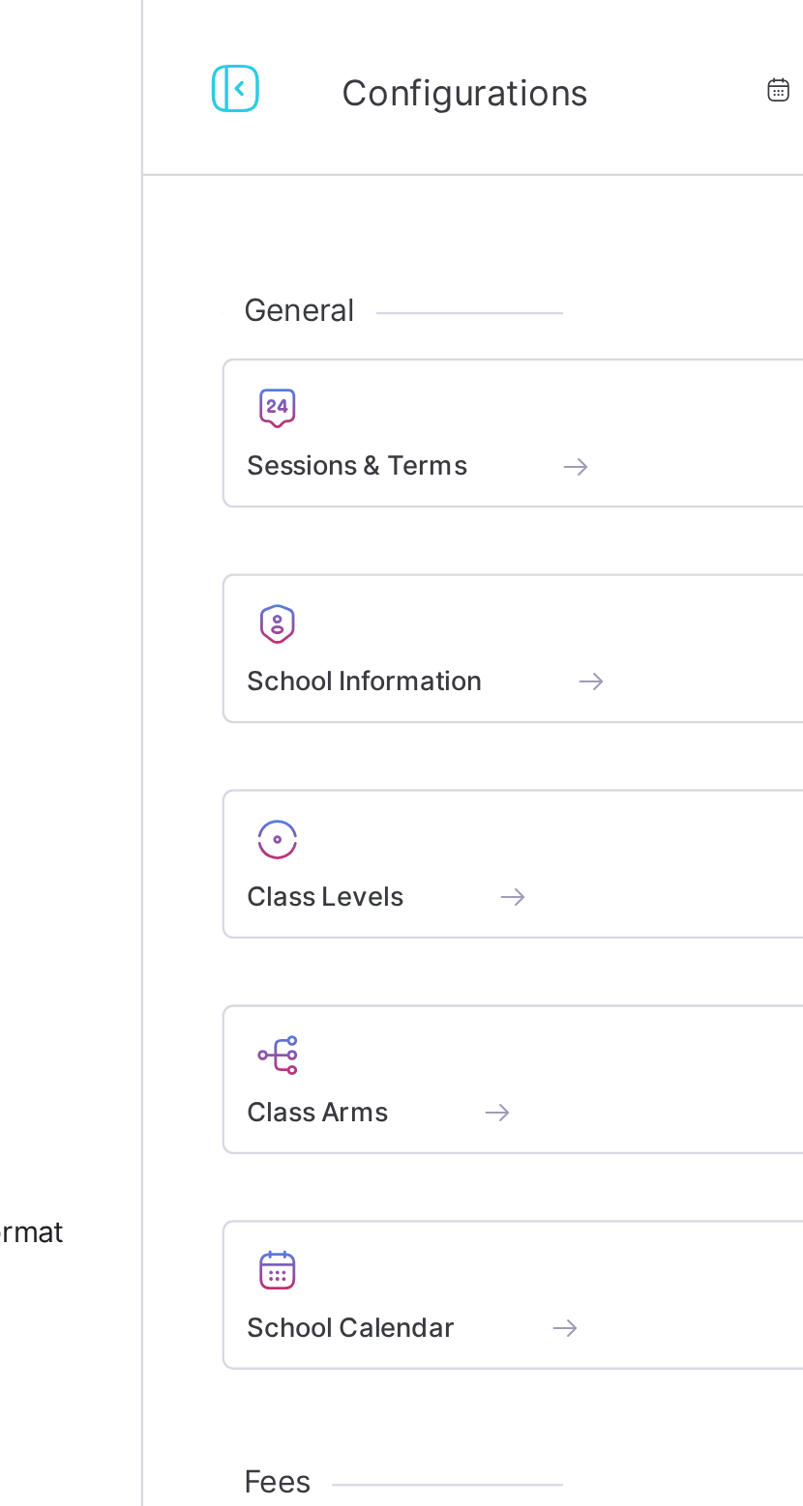
click at [348, 191] on span at bounding box center [461, 193] width 367 height 5
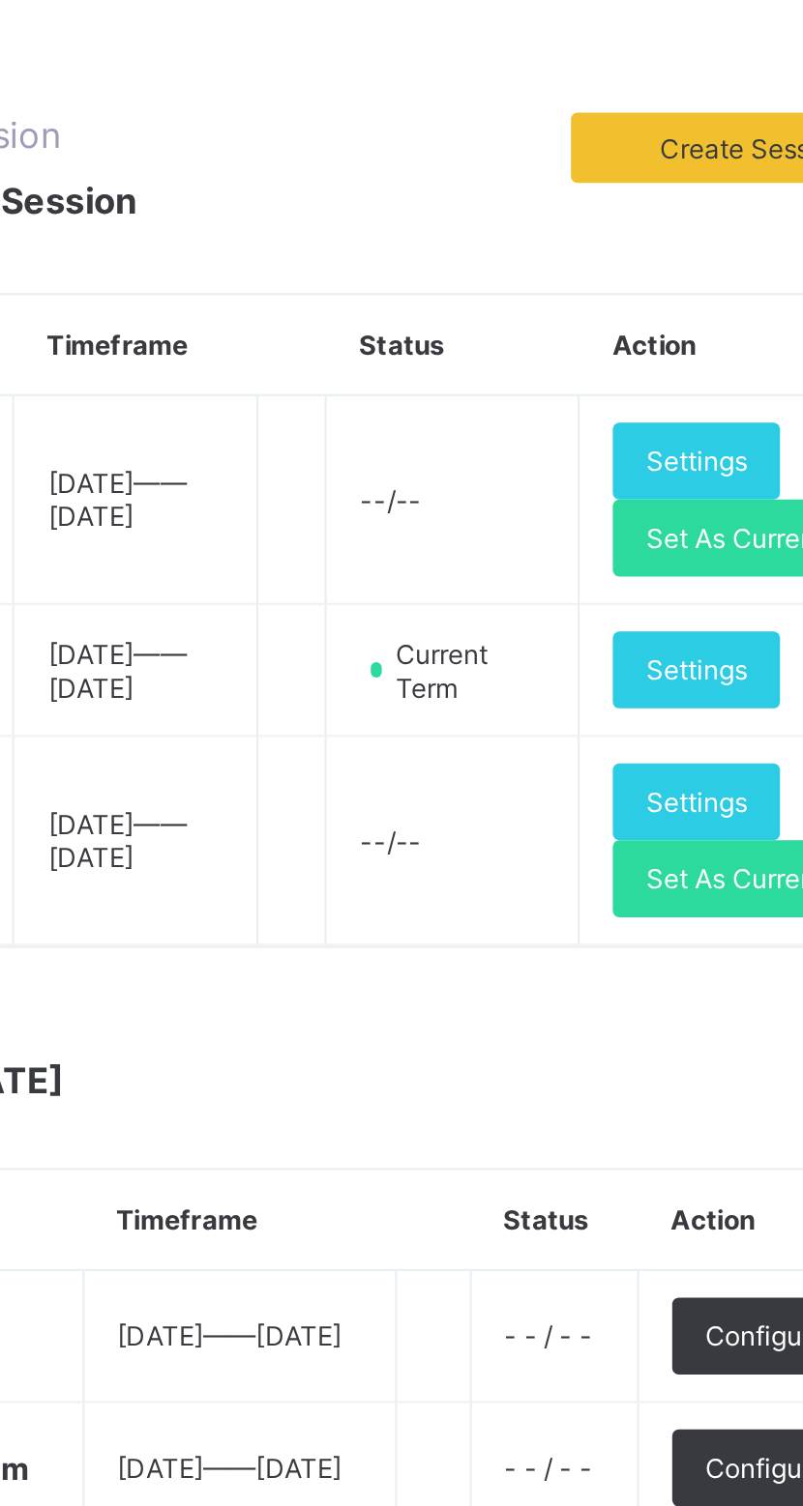
click at [680, 612] on span "Set As Current" at bounding box center [679, 605] width 78 height 15
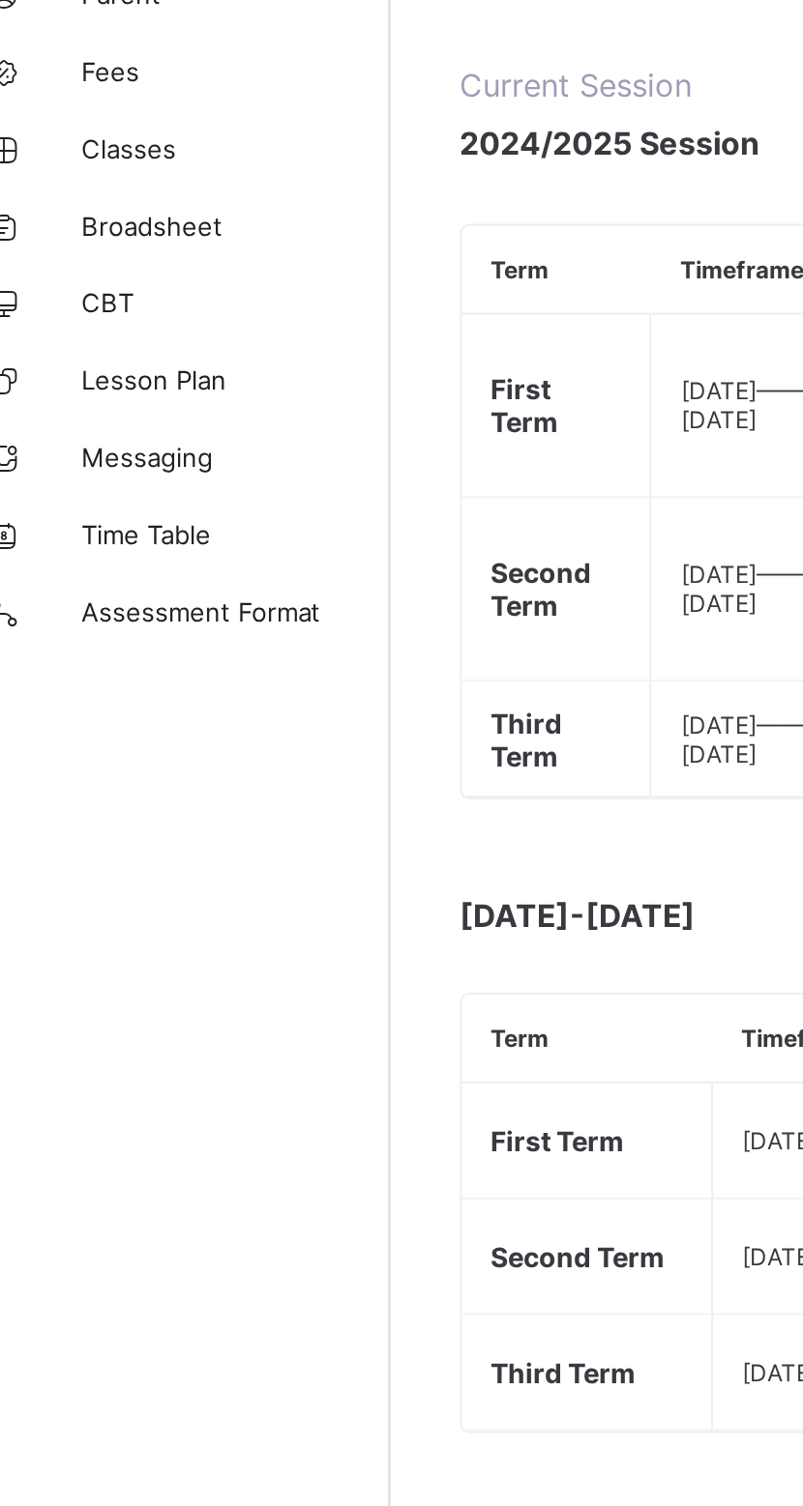
click at [152, 353] on span "Broadsheet" at bounding box center [154, 347] width 155 height 15
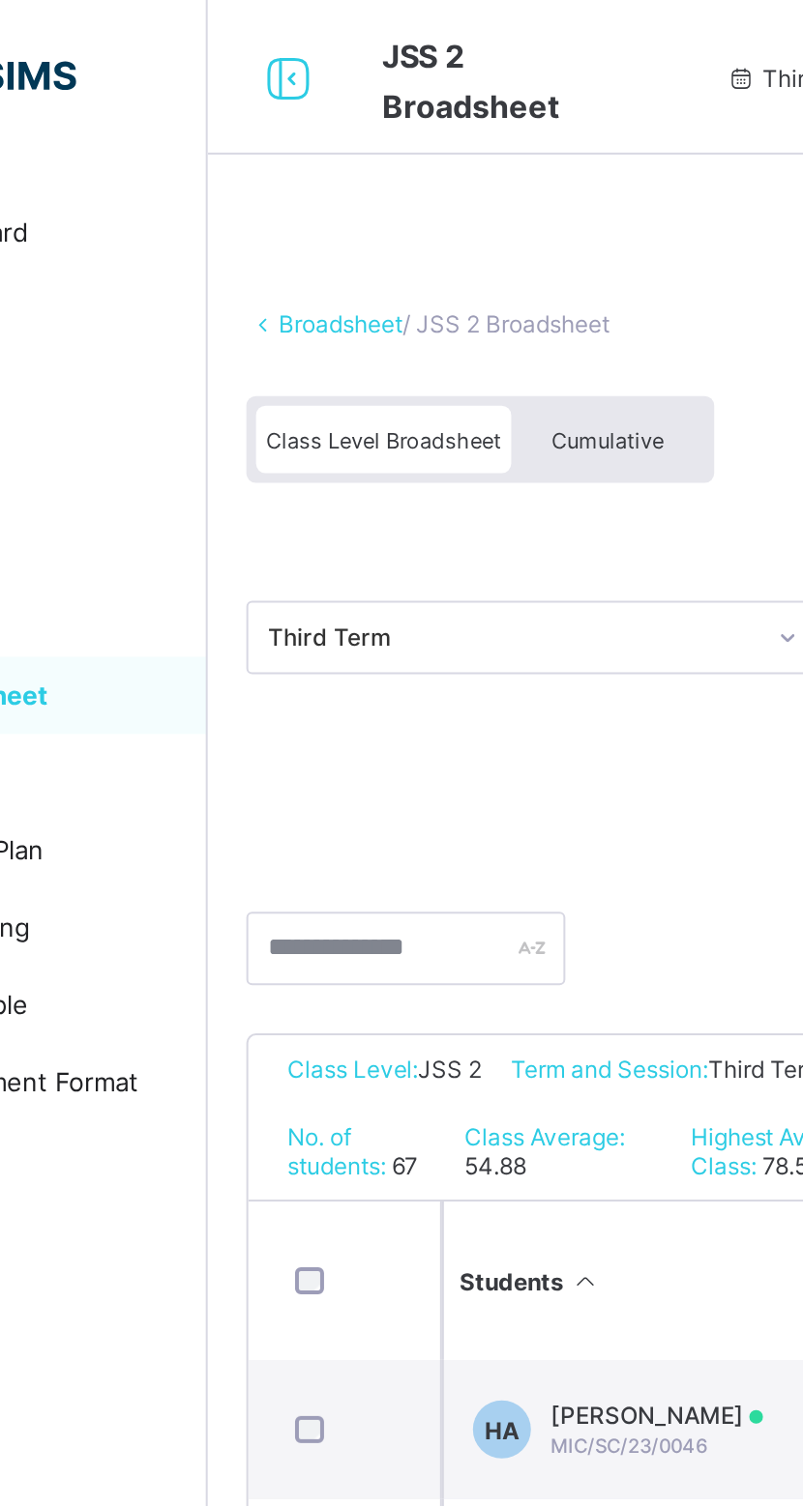
click at [422, 208] on div "Cumulative" at bounding box center [432, 220] width 97 height 34
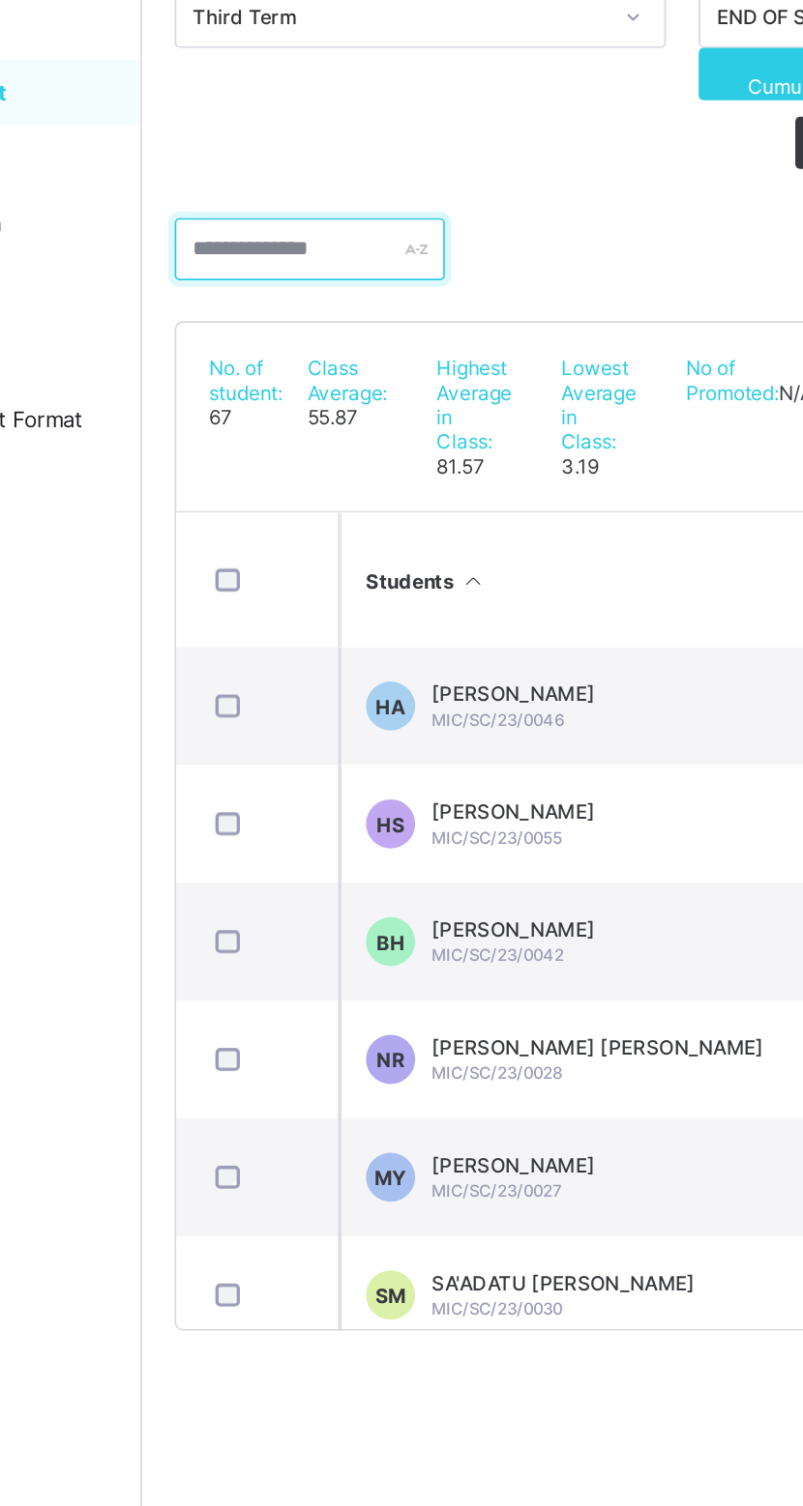
click at [328, 446] on input "text" at bounding box center [331, 441] width 160 height 37
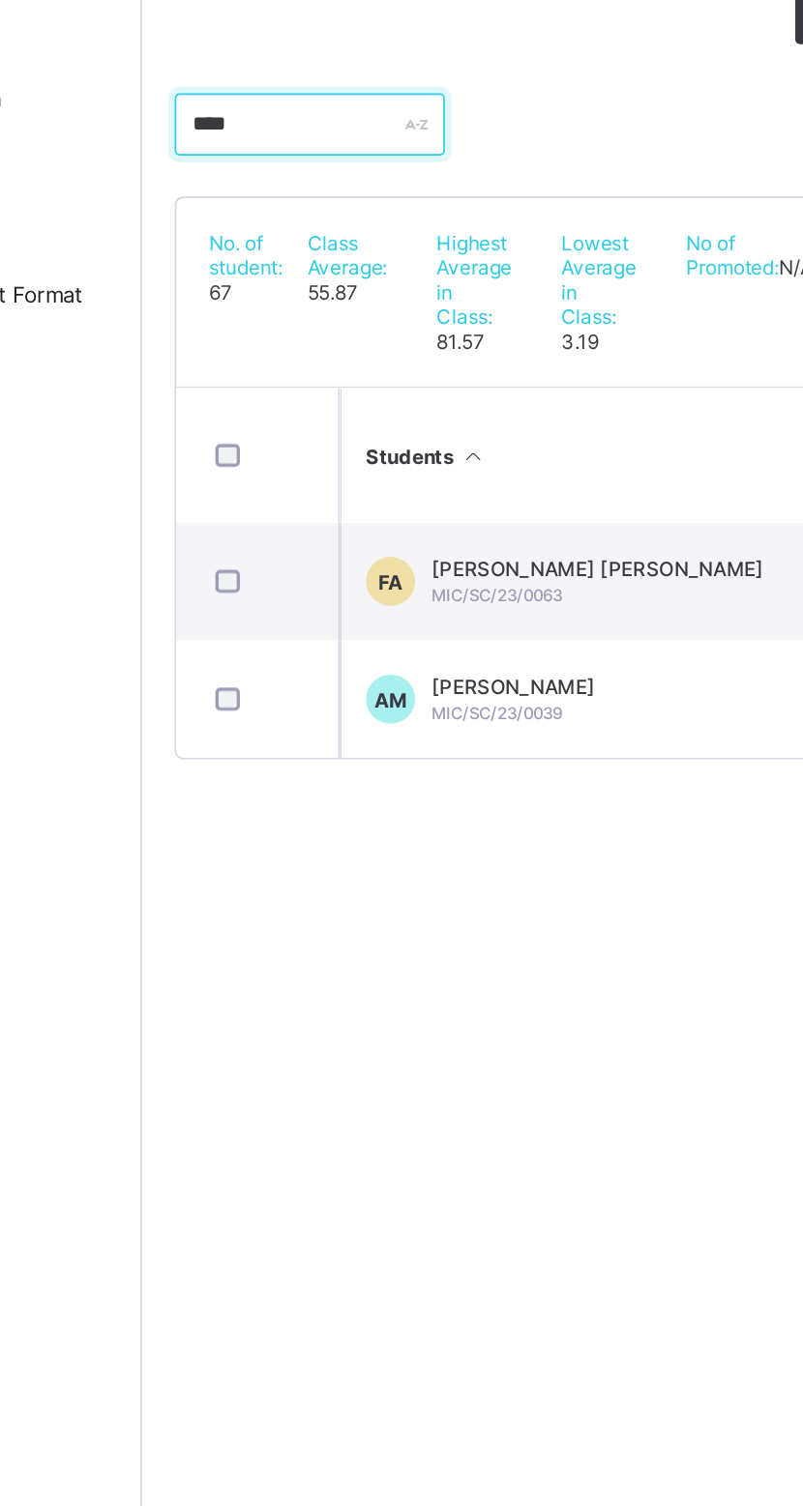
type input "****"
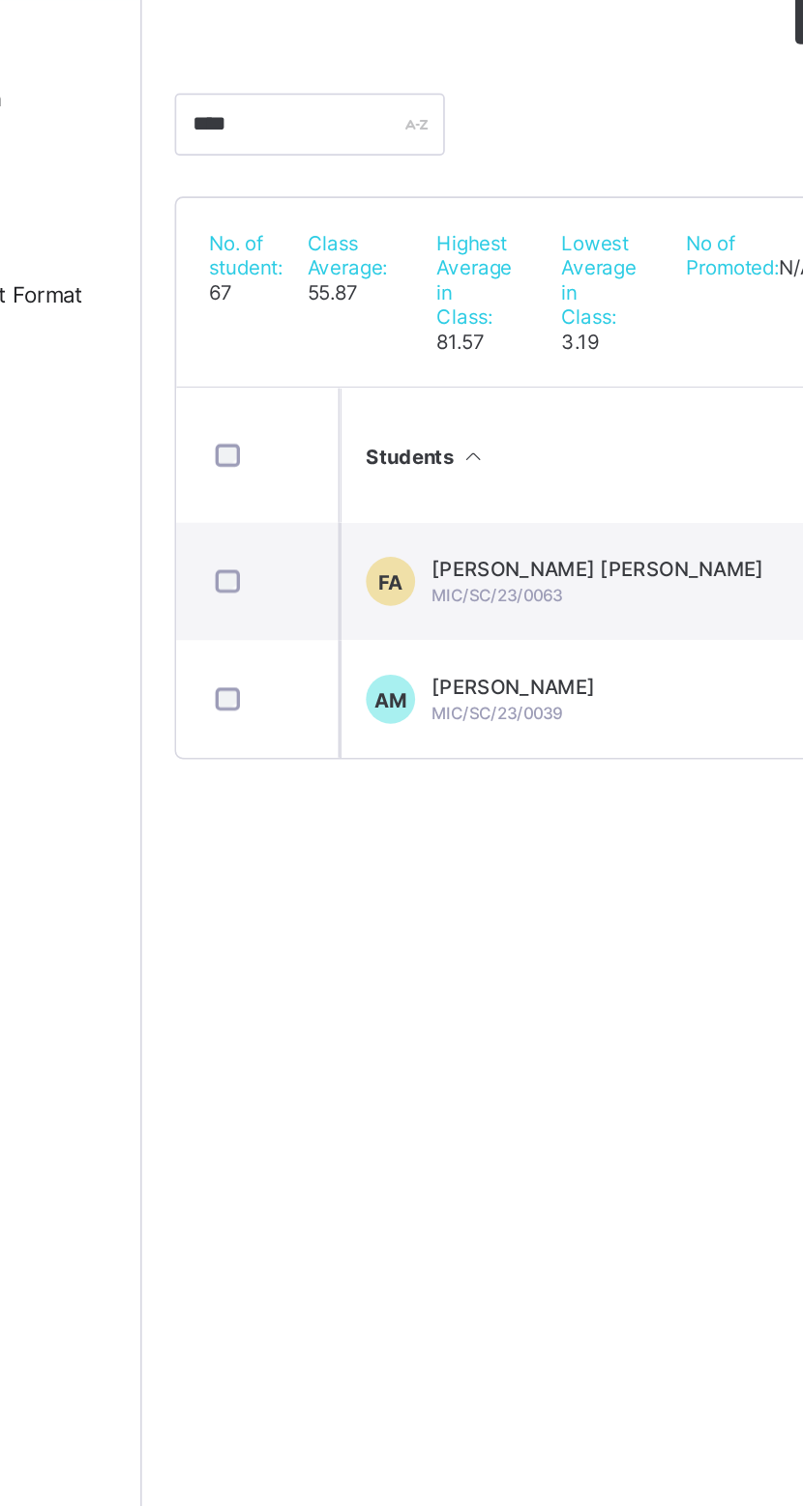
click at [488, 770] on span "ASIM MUHAMMAD MUSA" at bounding box center [451, 773] width 97 height 15
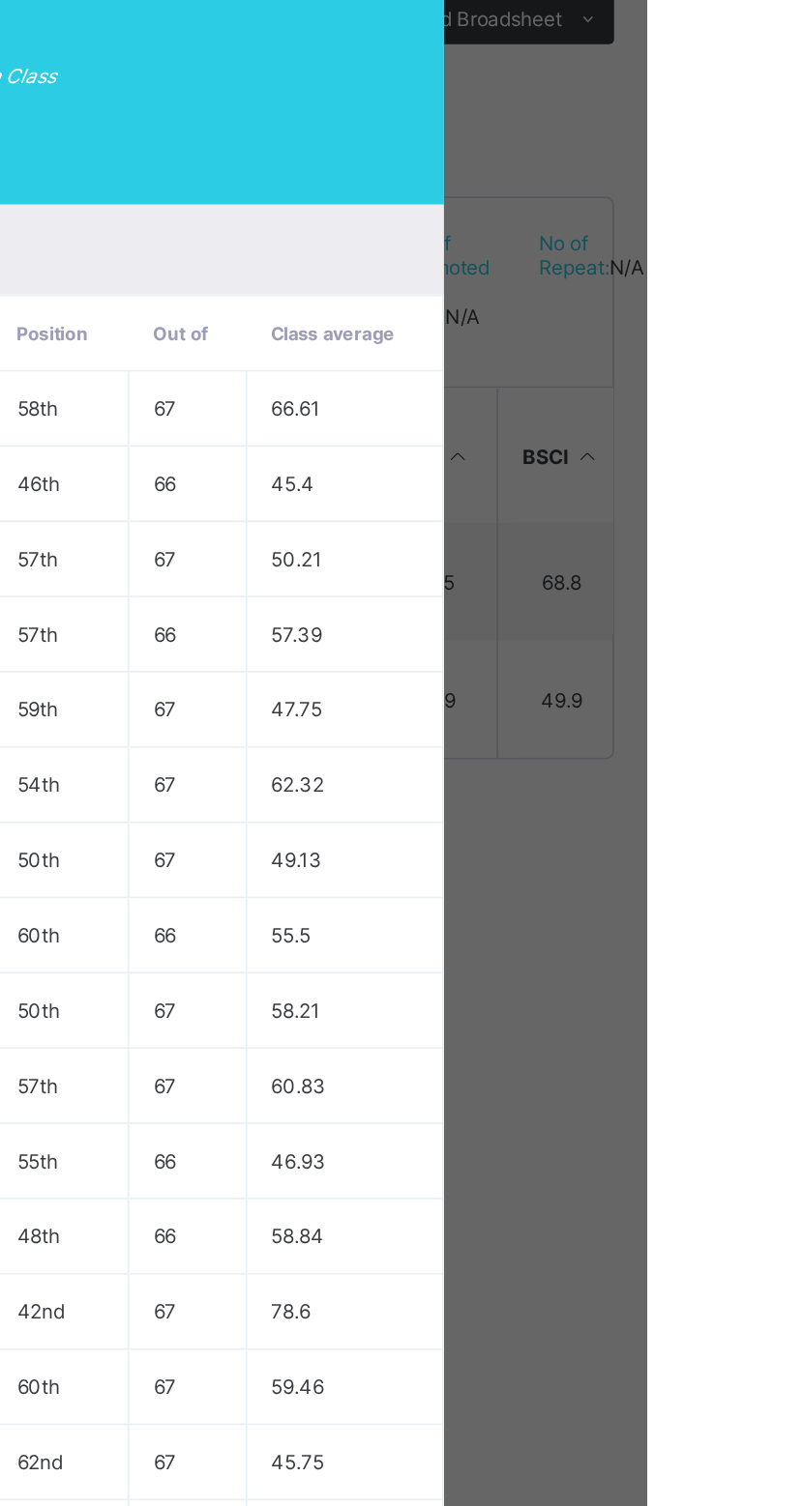
click at [750, 147] on span "View Reportsheet" at bounding box center [707, 132] width 85 height 29
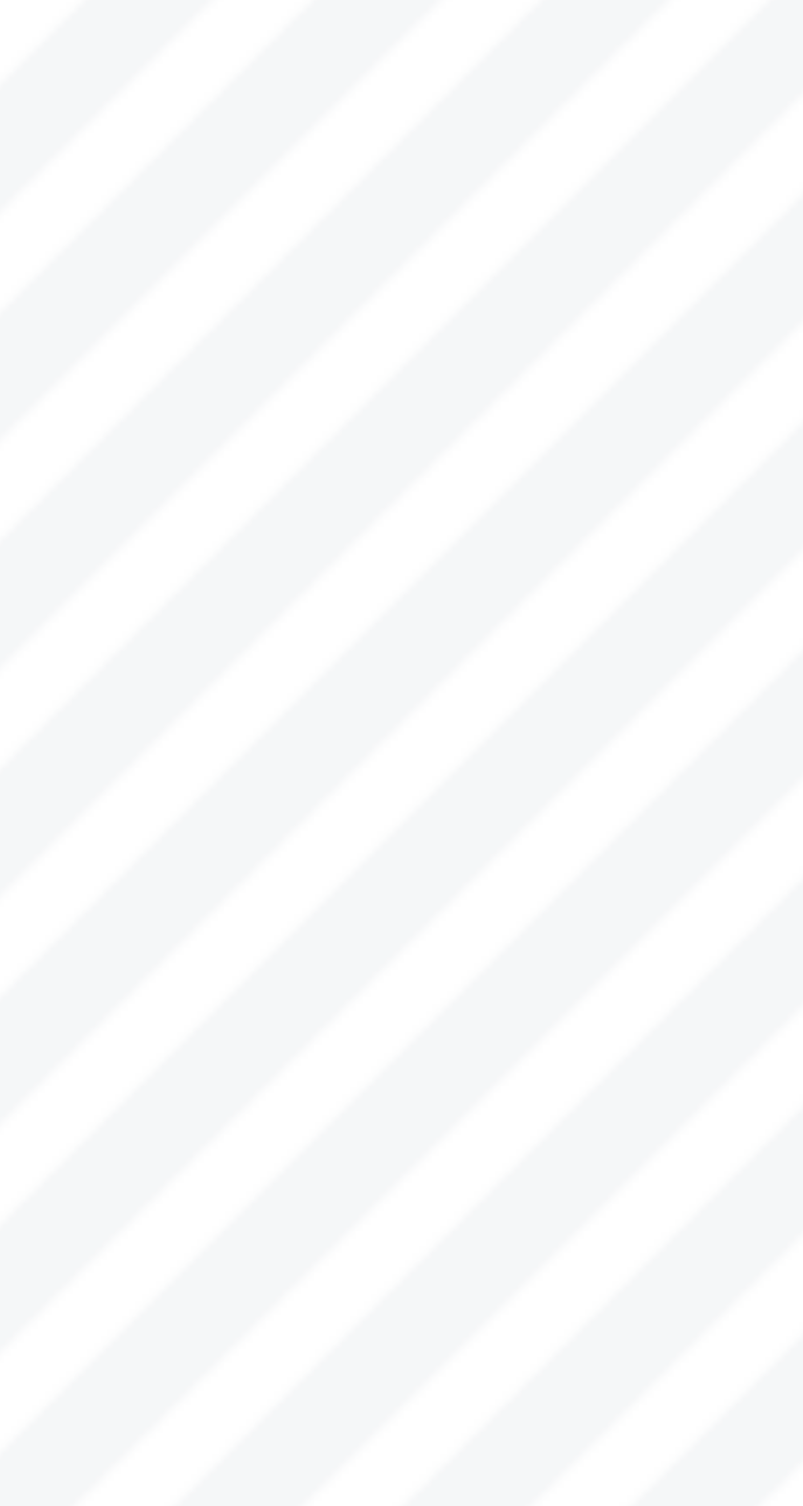
click at [624, 661] on div "Gwarzo Road, P.O. Box 701, Kano - Nigeria. Tel: 0906 358 2631, 0809 948 5785 | …" at bounding box center [435, 463] width 814 height 575
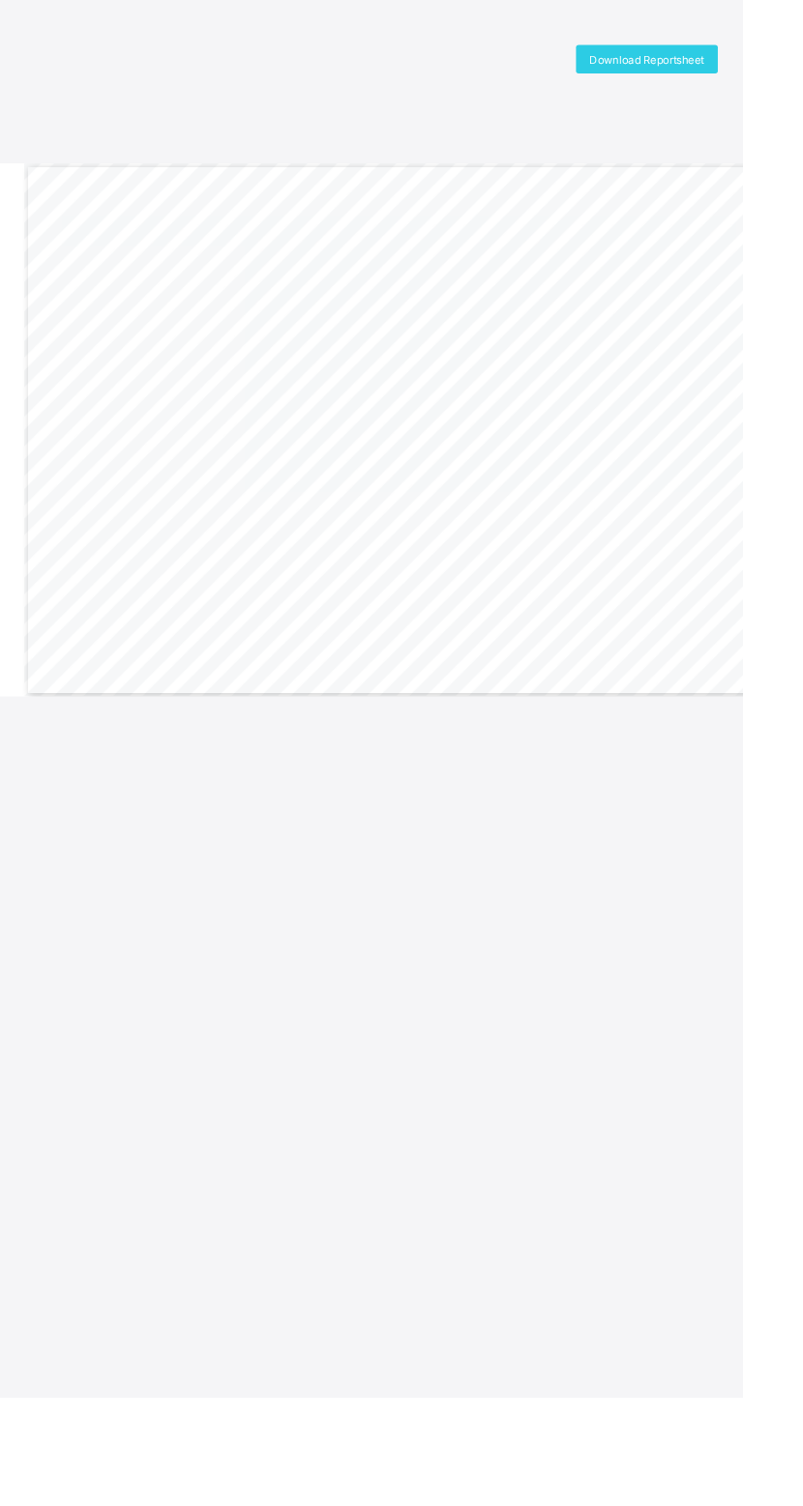
click at [689, 63] on span "Download Reportsheet" at bounding box center [699, 64] width 124 height 15
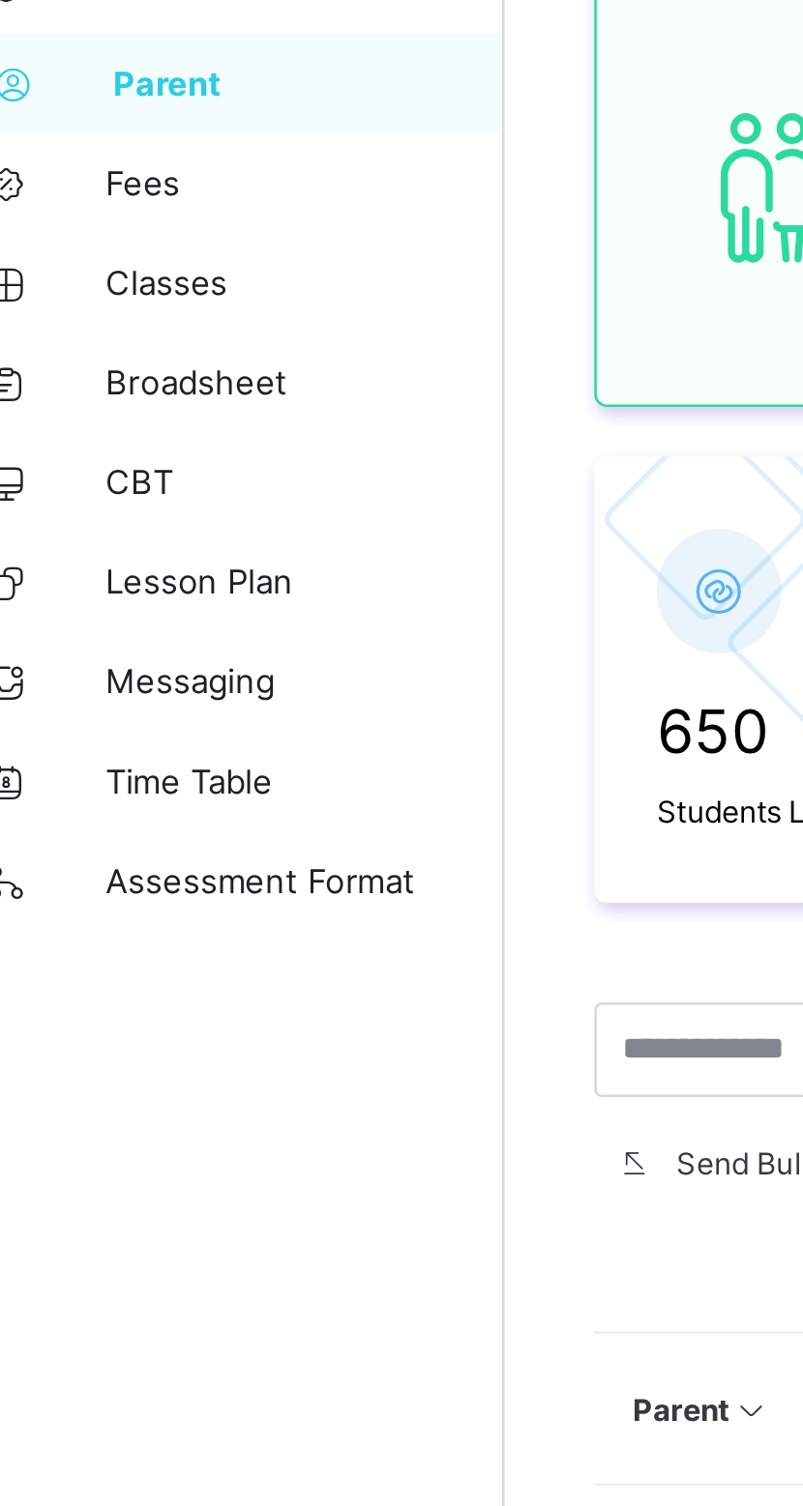
click at [137, 347] on span "Broadsheet" at bounding box center [154, 347] width 155 height 15
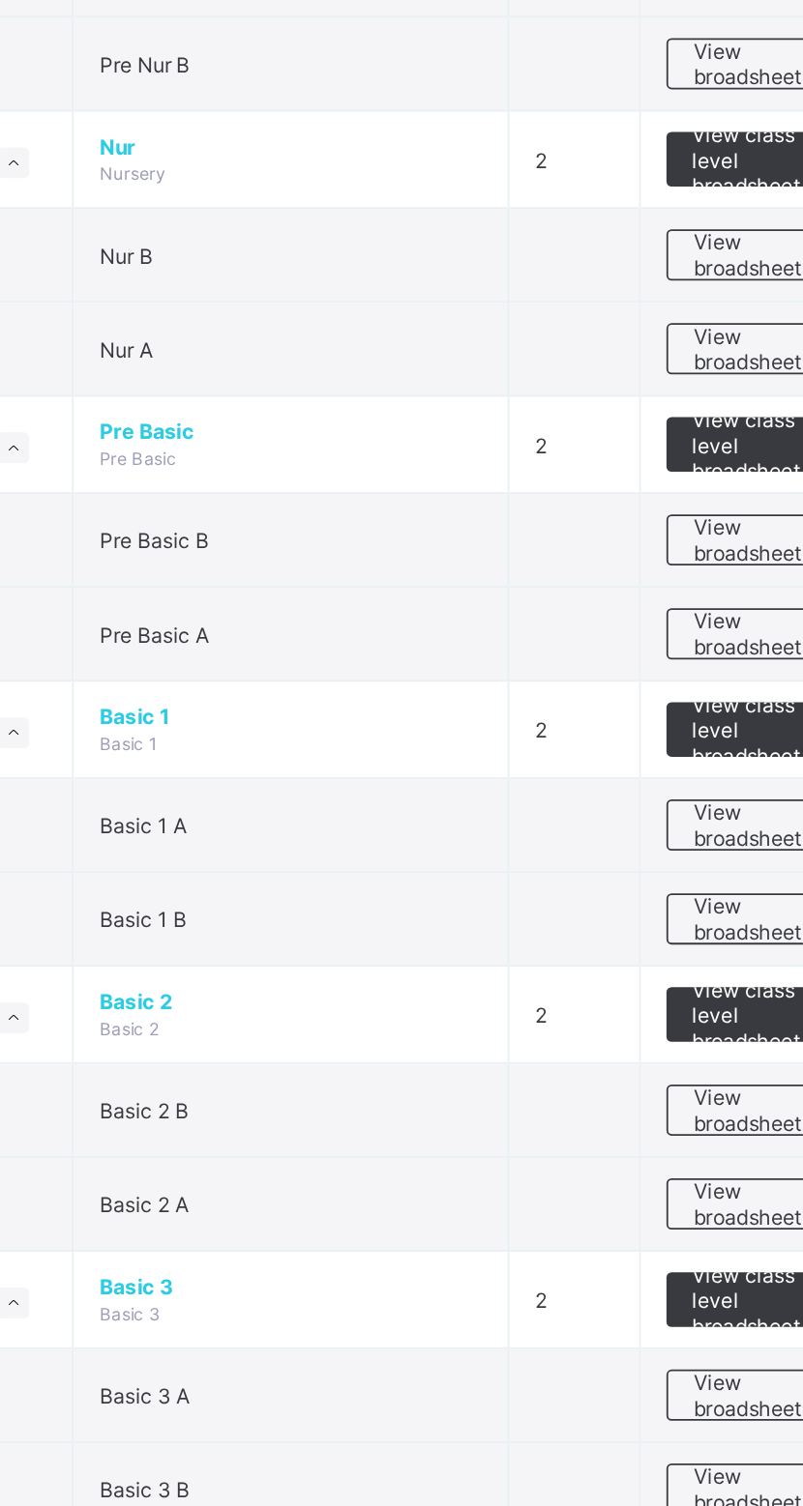
click at [294, 369] on td at bounding box center [297, 376] width 58 height 53
